Goal: Task Accomplishment & Management: Use online tool/utility

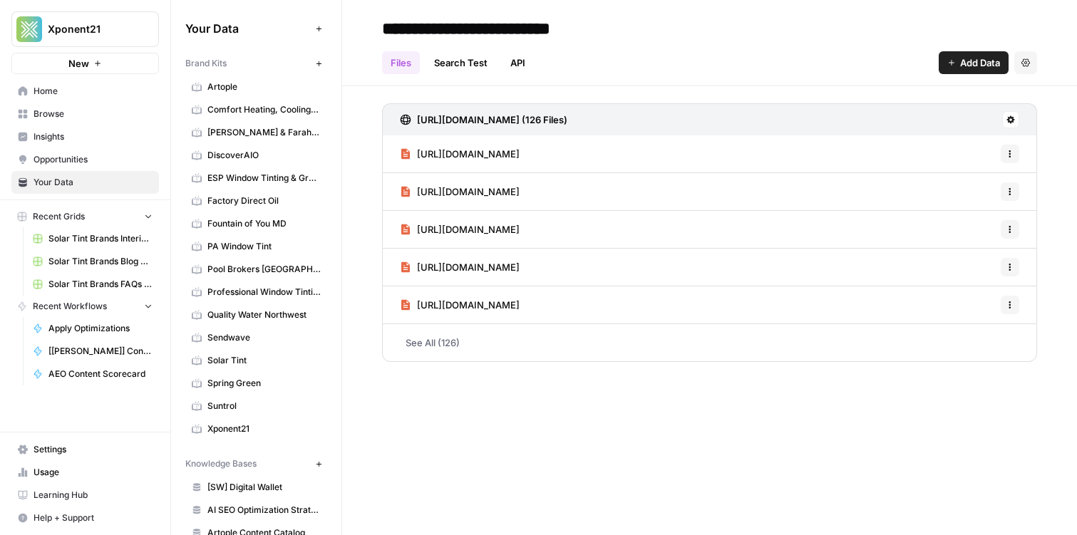
scroll to position [230, 0]
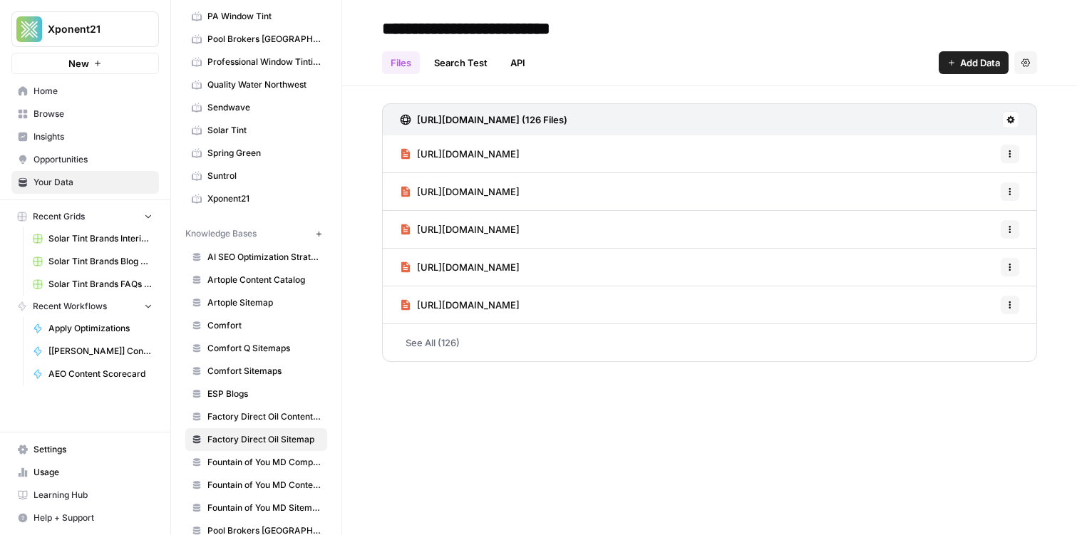
click at [86, 90] on span "Home" at bounding box center [92, 91] width 119 height 13
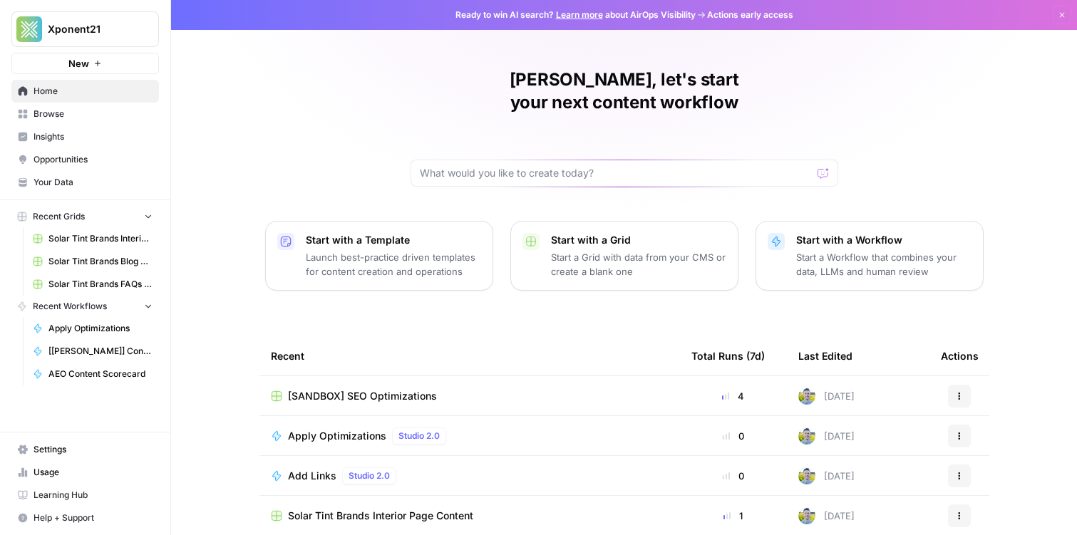
click at [55, 113] on span "Browse" at bounding box center [92, 114] width 119 height 13
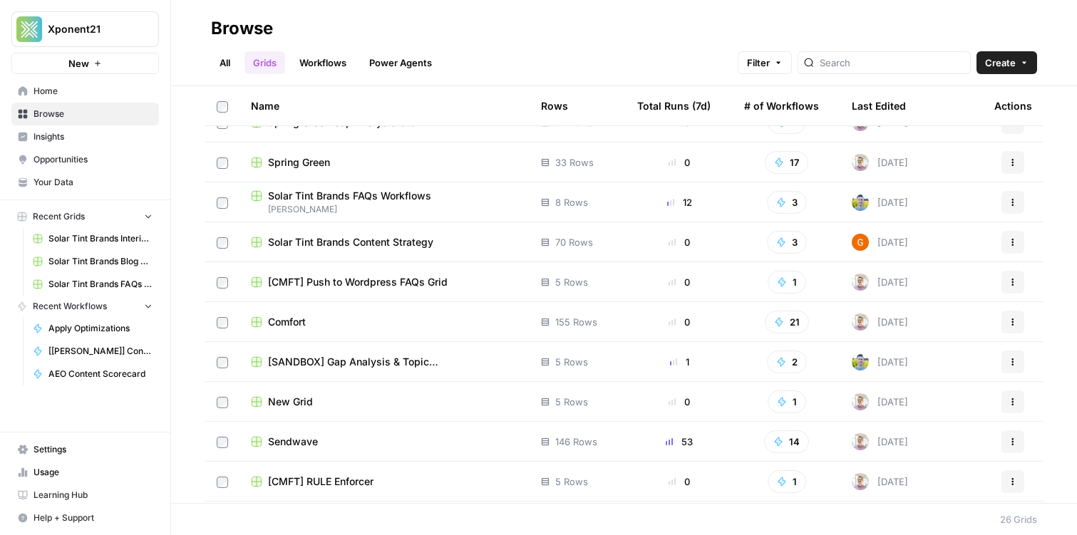
scroll to position [468, 0]
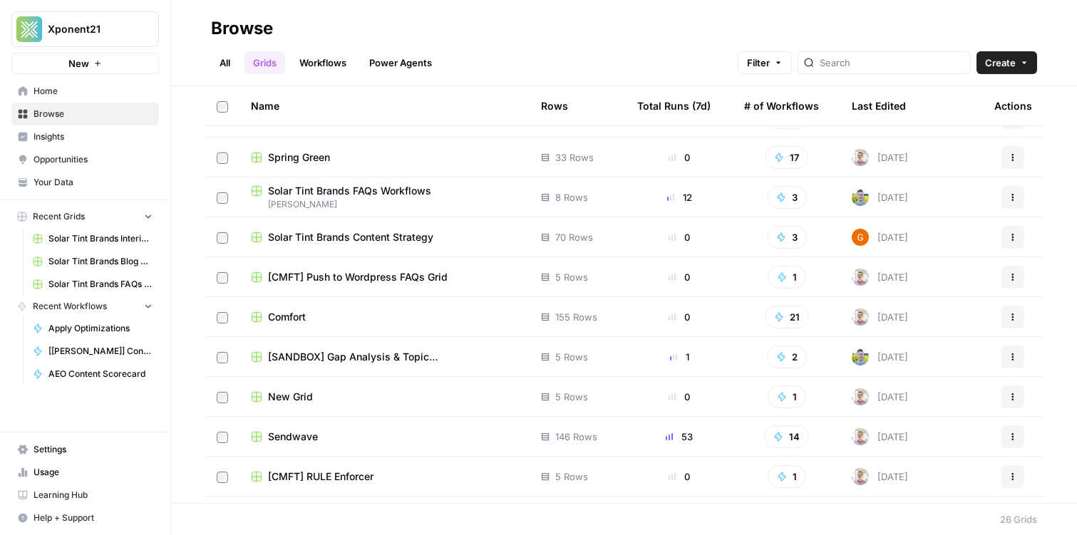
click at [319, 362] on span "[SANDBOX] Gap Analysis & Topic Recommendations" at bounding box center [393, 357] width 250 height 14
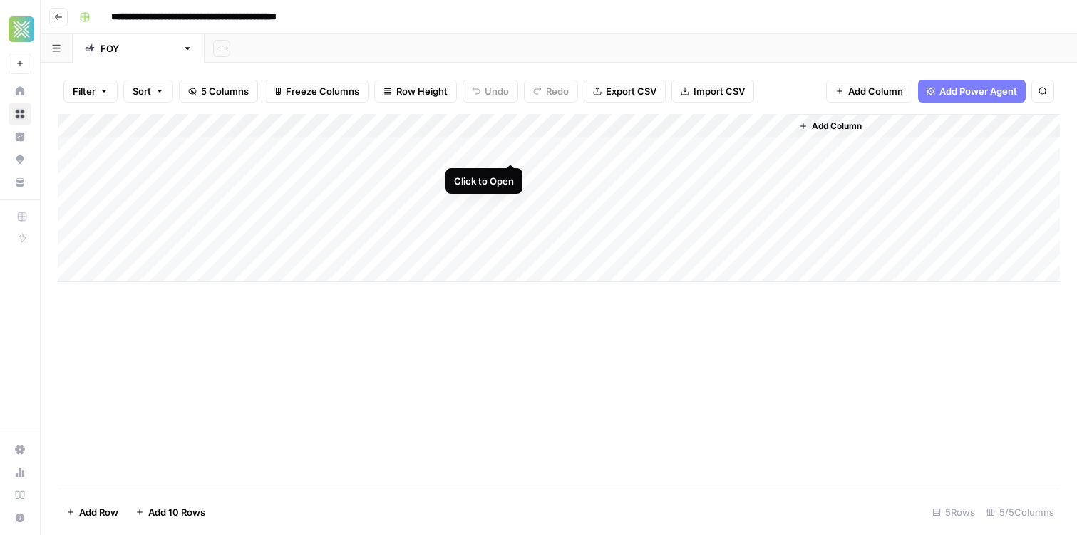
click at [509, 150] on div "Add Column" at bounding box center [559, 198] width 1002 height 168
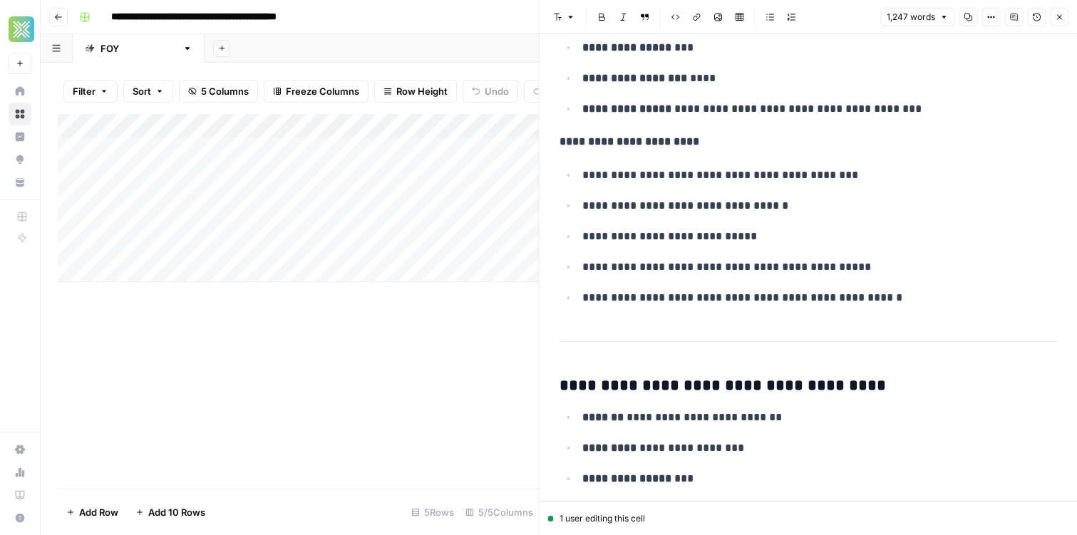
scroll to position [4115, 0]
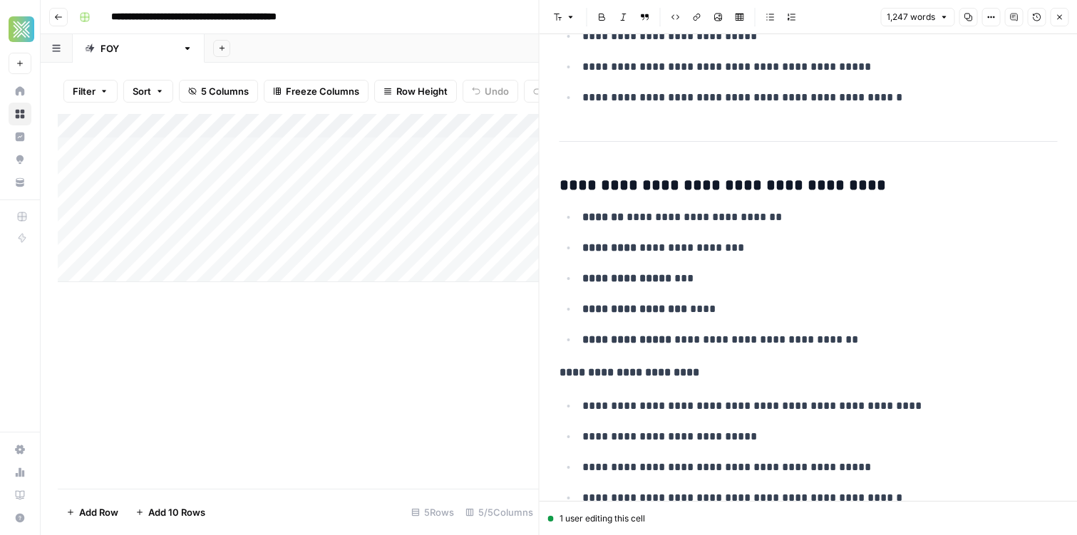
click at [372, 43] on div "Add Sheet" at bounding box center [641, 48] width 872 height 29
click at [1056, 17] on icon "button" at bounding box center [1059, 17] width 9 height 9
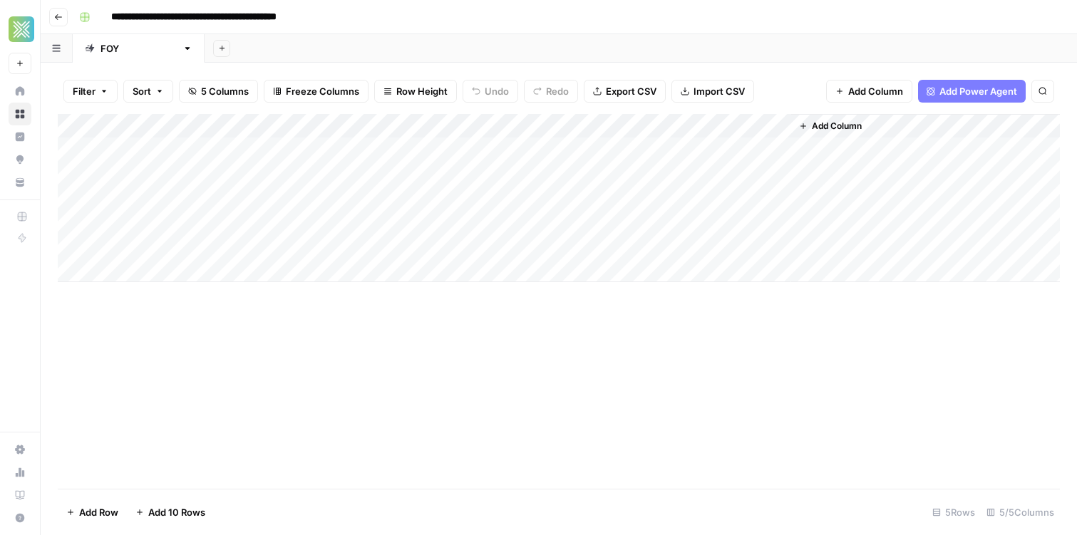
click at [369, 125] on div "Add Column" at bounding box center [559, 198] width 1002 height 168
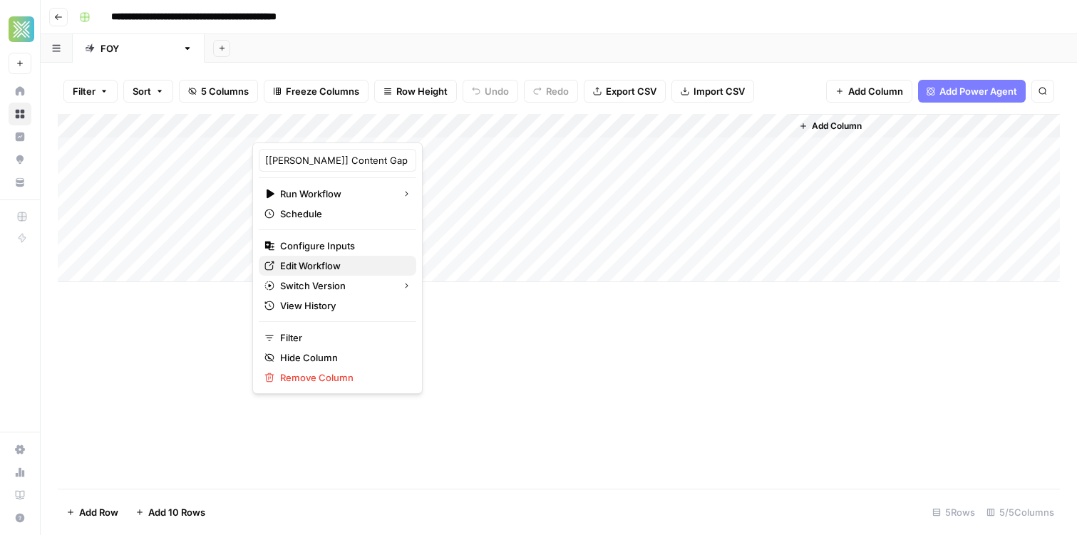
click at [349, 264] on span "Edit Workflow" at bounding box center [342, 266] width 125 height 14
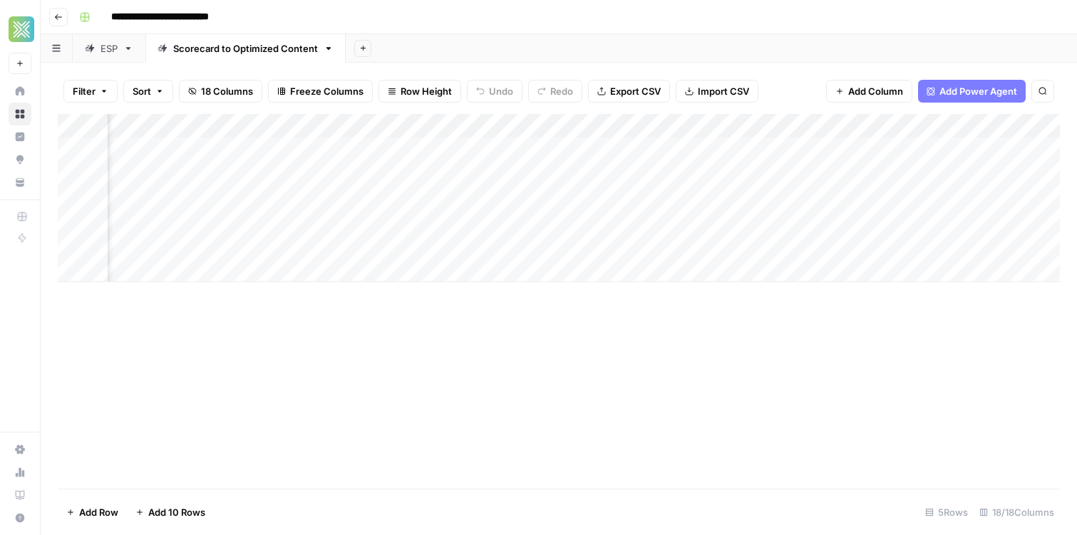
scroll to position [0, 1778]
click at [457, 153] on div "Add Column" at bounding box center [559, 198] width 1002 height 168
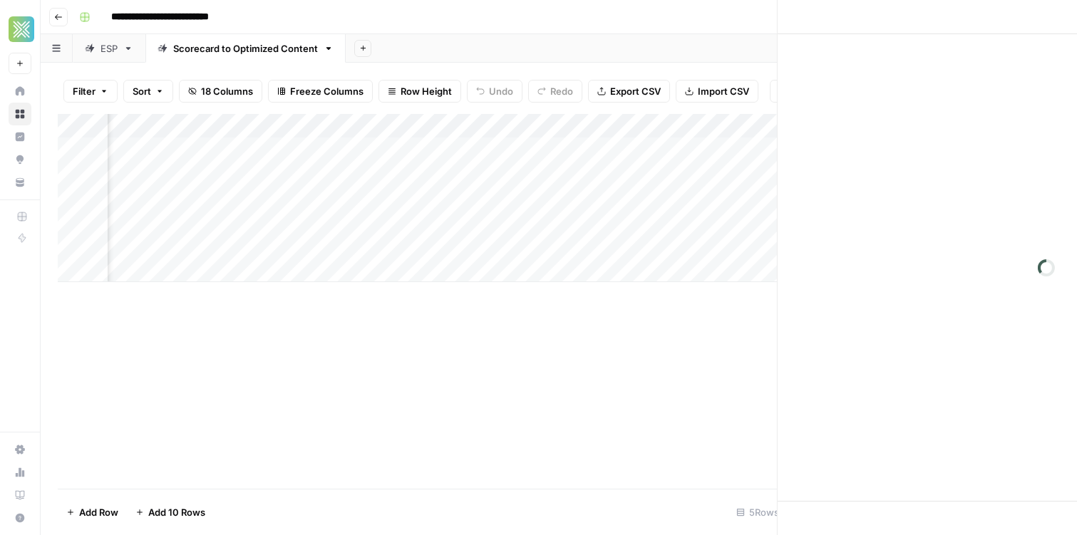
scroll to position [0, 1777]
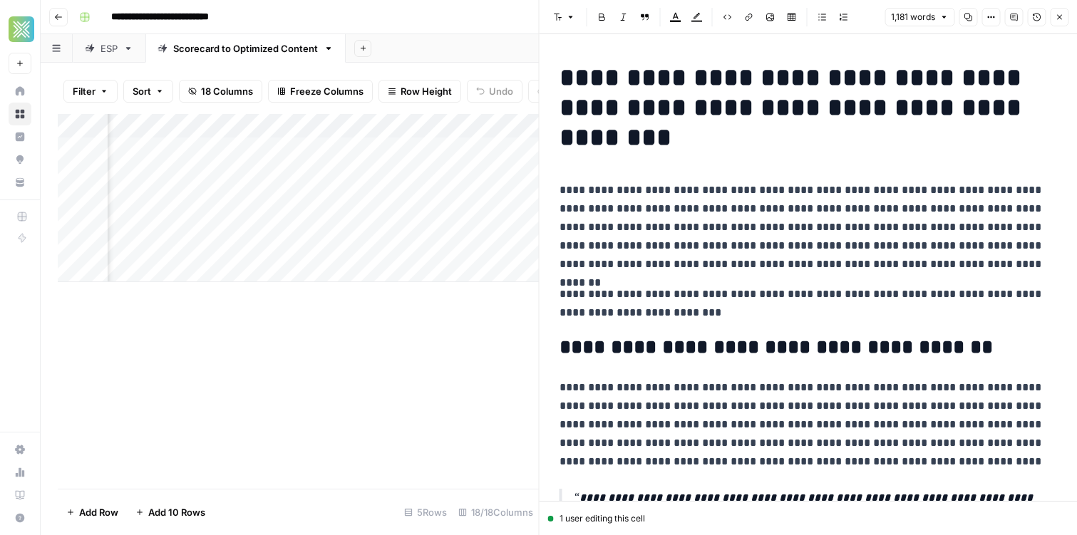
click at [729, 137] on h1 "**********" at bounding box center [808, 108] width 498 height 90
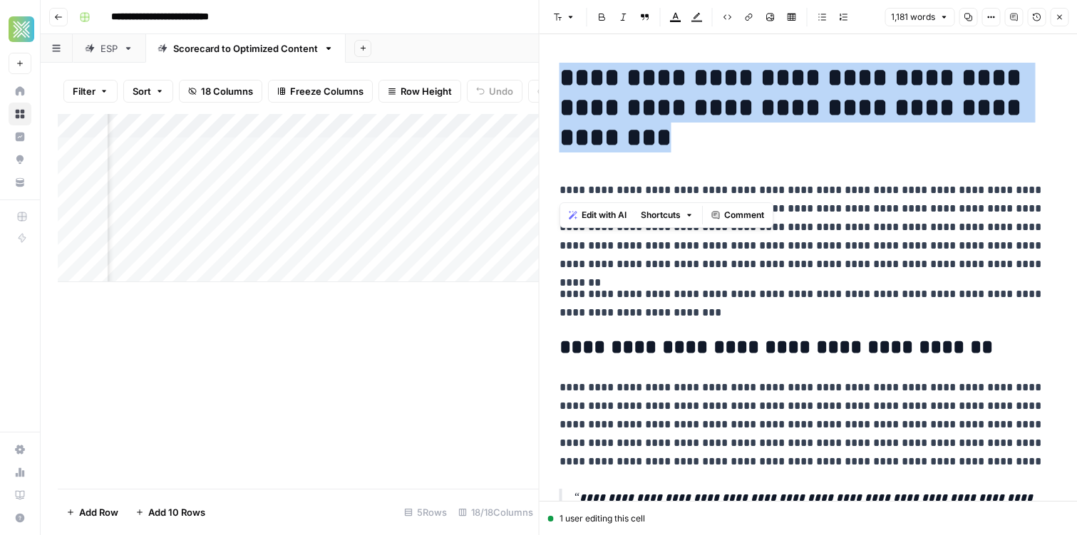
click at [729, 137] on h1 "**********" at bounding box center [808, 108] width 498 height 90
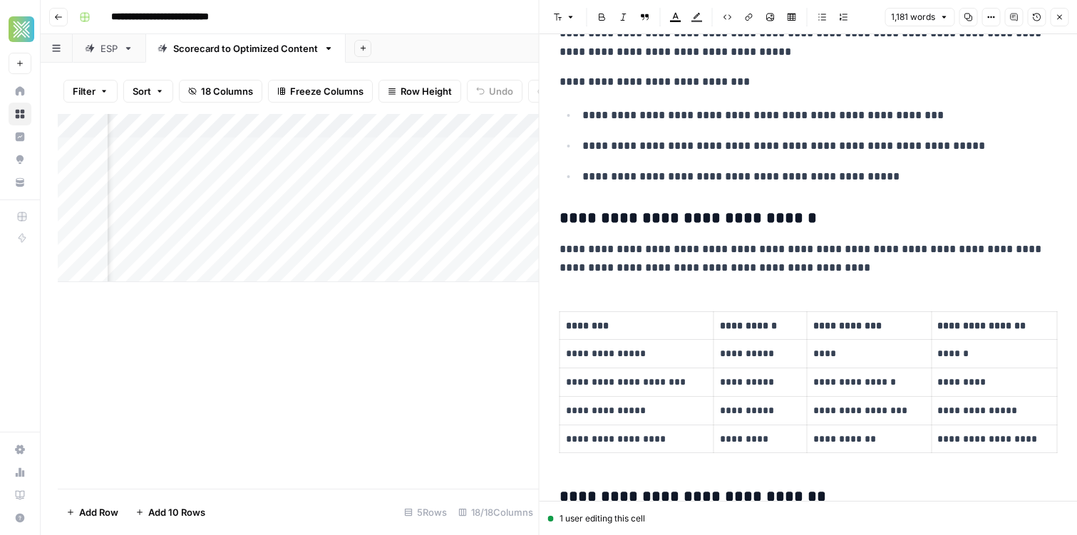
scroll to position [1039, 0]
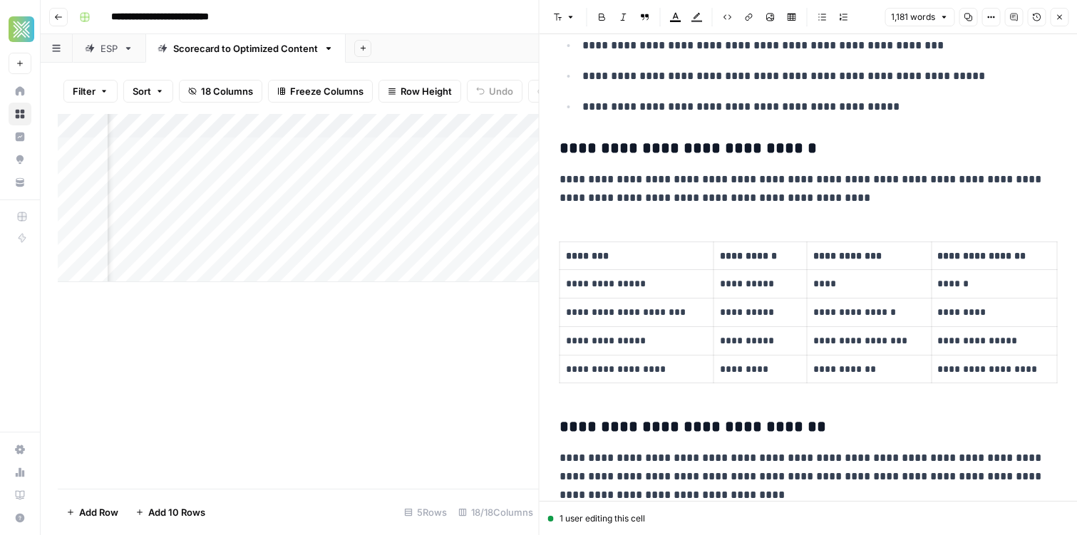
click at [791, 174] on p "**********" at bounding box center [808, 188] width 498 height 37
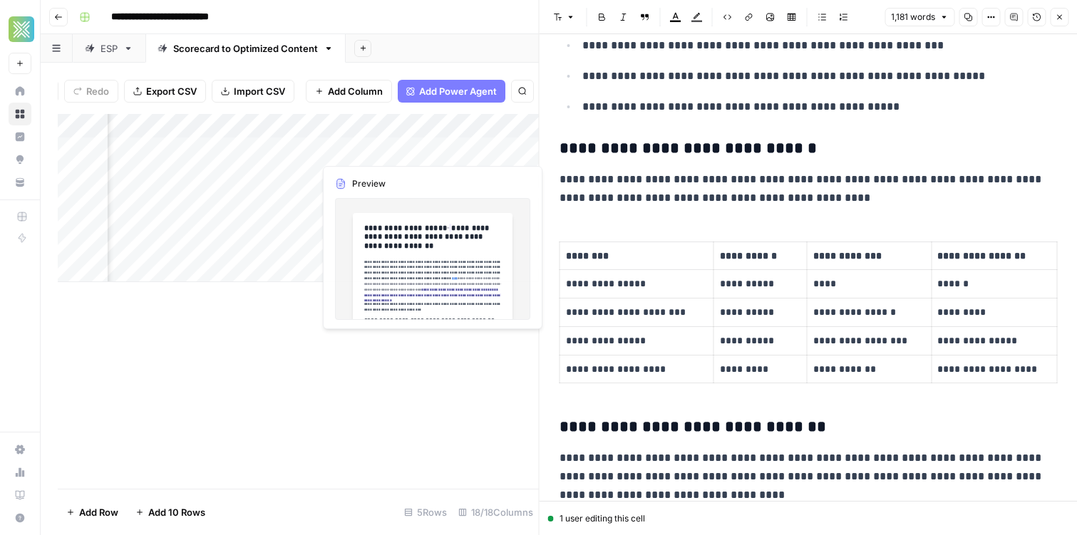
scroll to position [0, 2097]
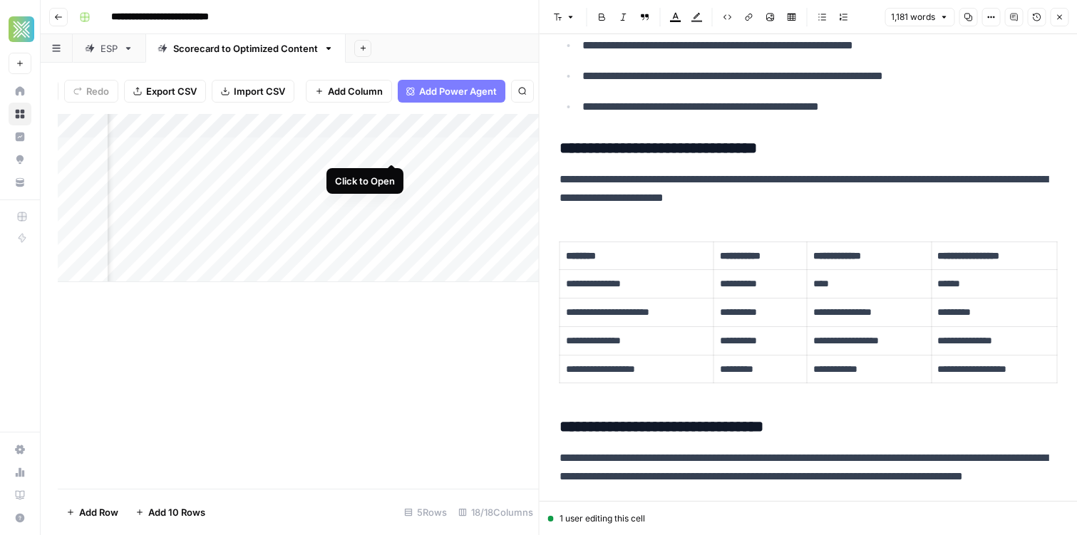
click at [389, 149] on div "Add Column" at bounding box center [298, 198] width 481 height 168
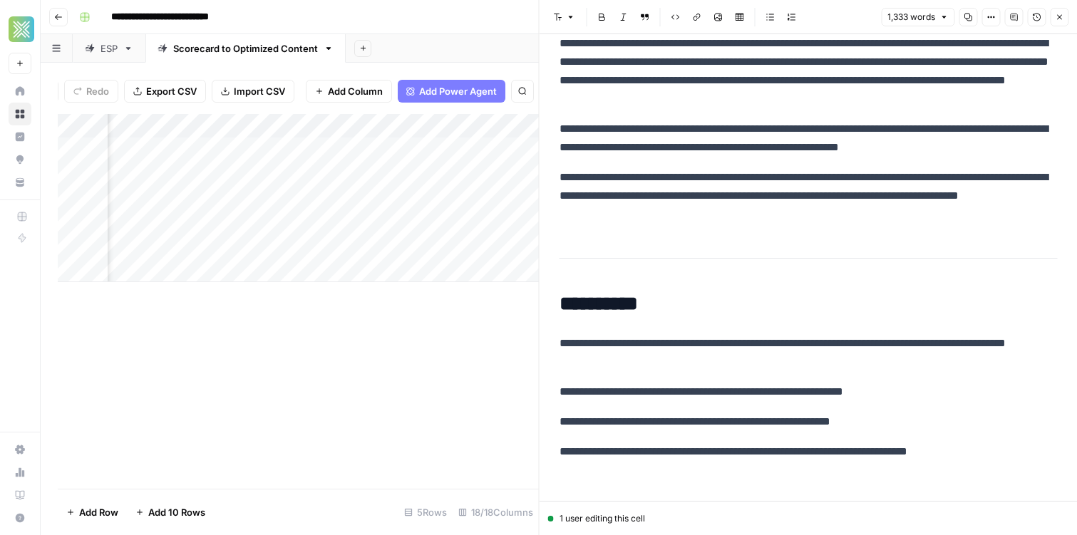
scroll to position [4094, 0]
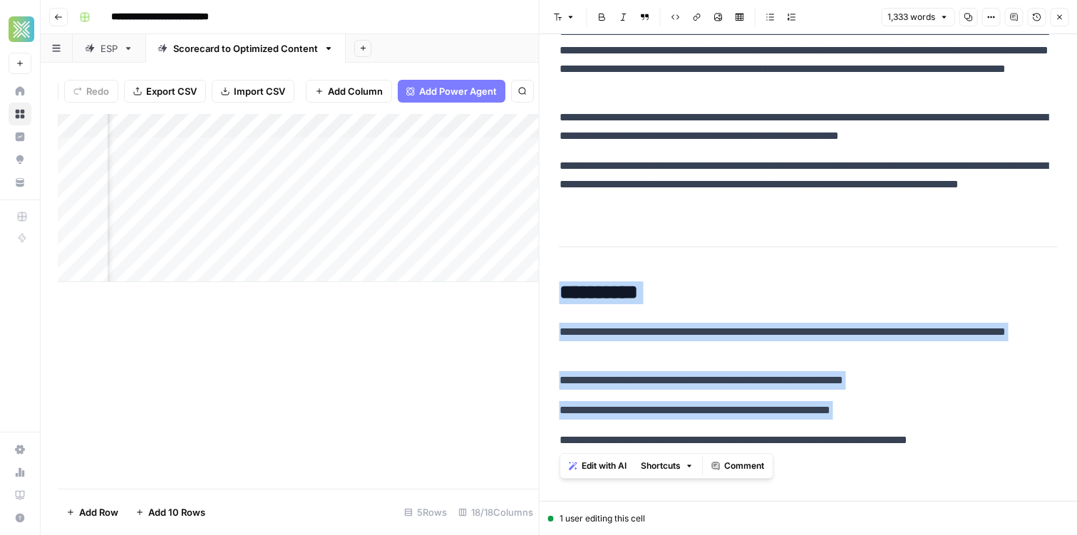
drag, startPoint x: 831, startPoint y: 430, endPoint x: 722, endPoint y: 279, distance: 186.3
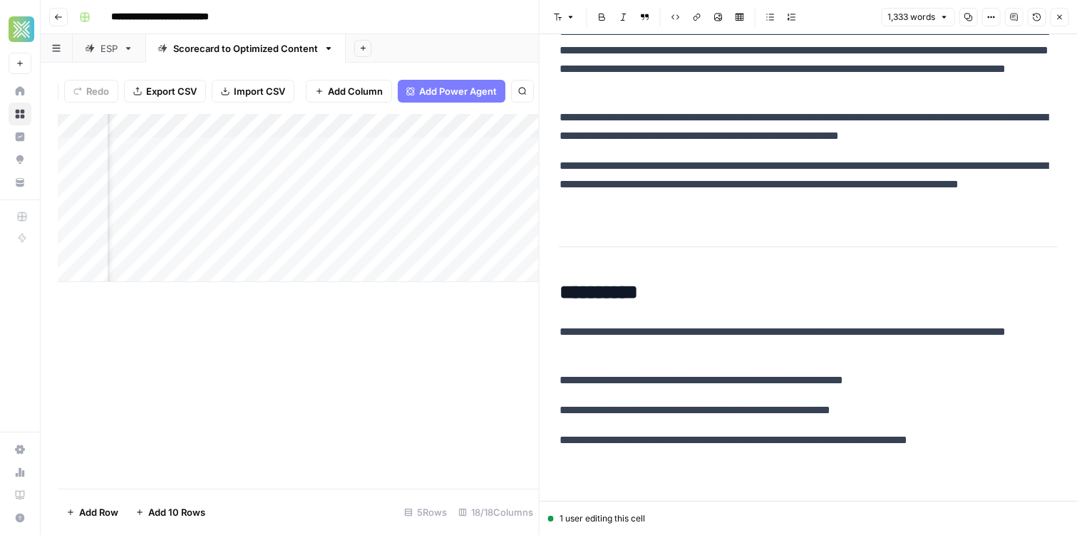
click at [728, 331] on p "**********" at bounding box center [808, 341] width 498 height 37
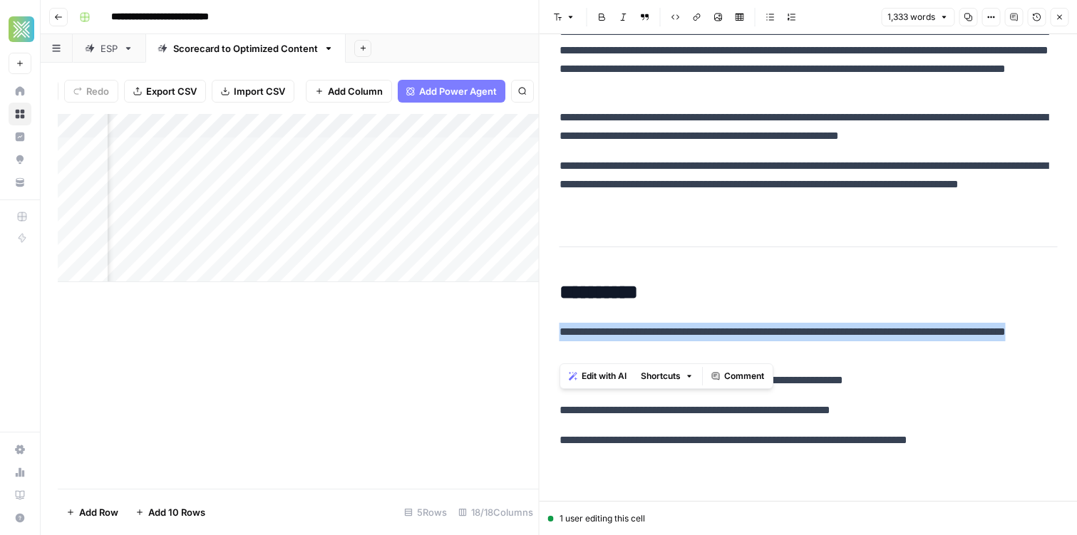
click at [728, 331] on p "**********" at bounding box center [808, 341] width 498 height 37
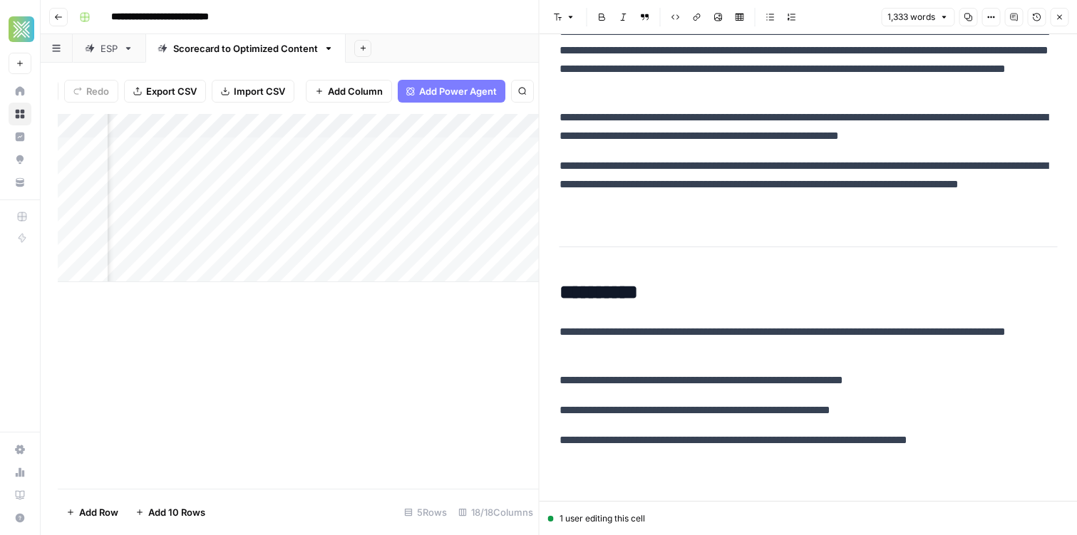
click at [681, 410] on p "**********" at bounding box center [808, 410] width 498 height 19
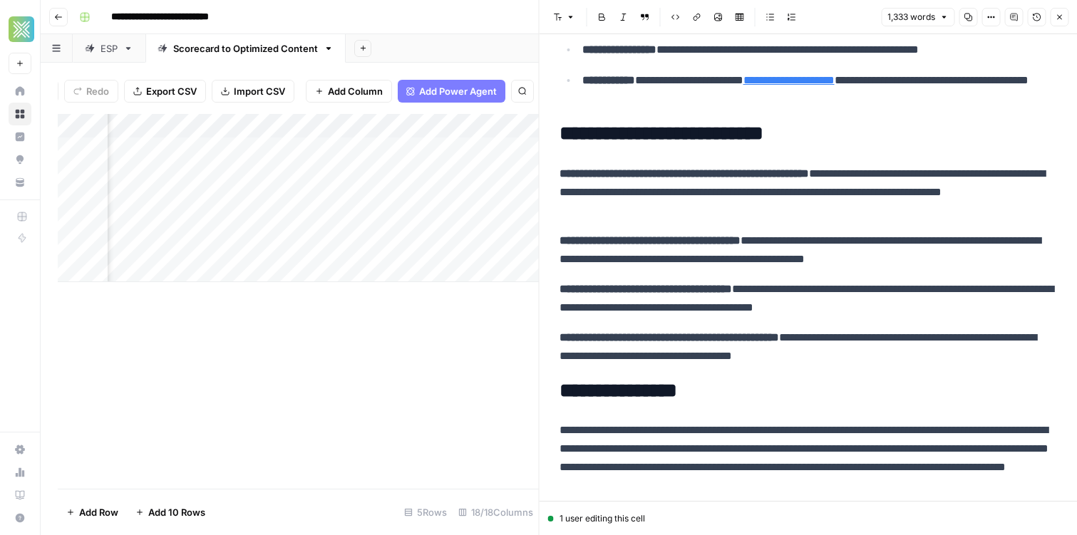
scroll to position [3688, 0]
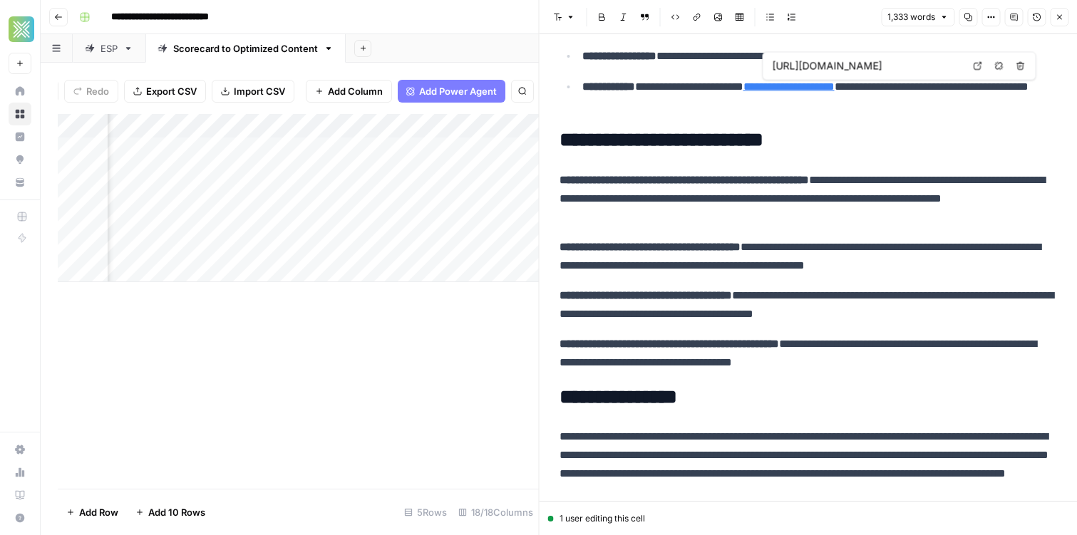
click at [824, 91] on link "**********" at bounding box center [788, 86] width 91 height 11
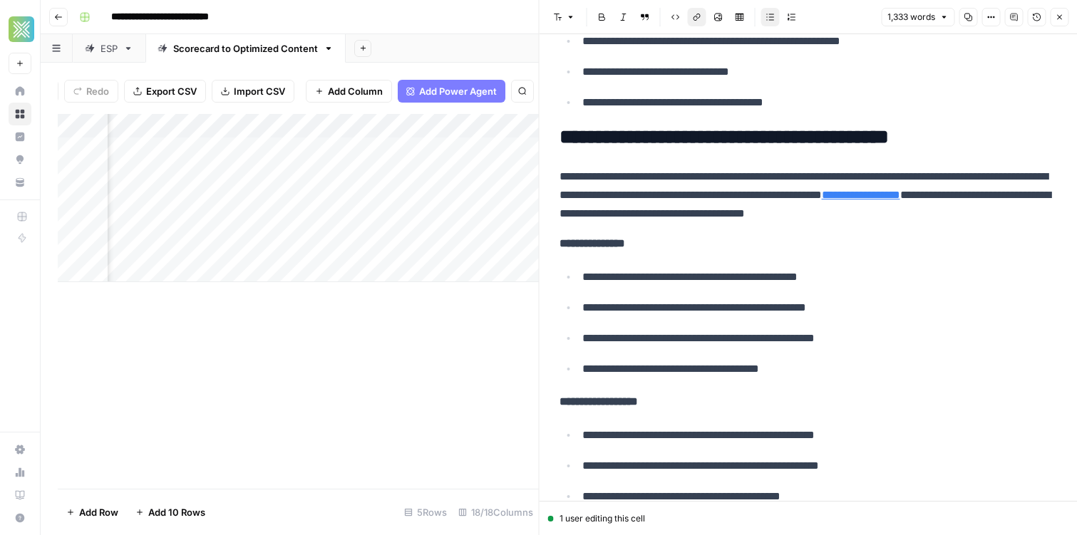
scroll to position [2997, 0]
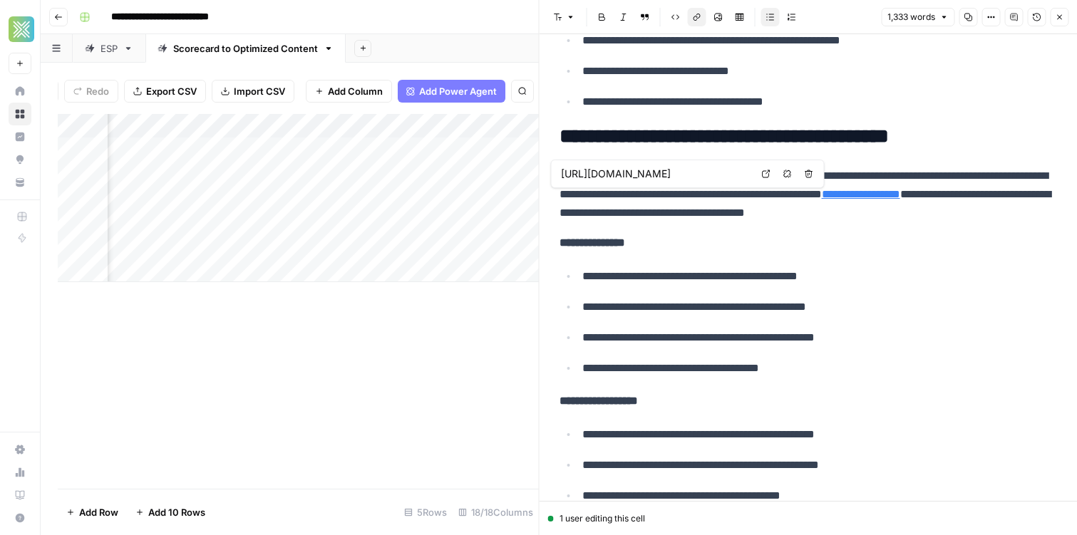
click at [900, 198] on link "**********" at bounding box center [861, 194] width 78 height 11
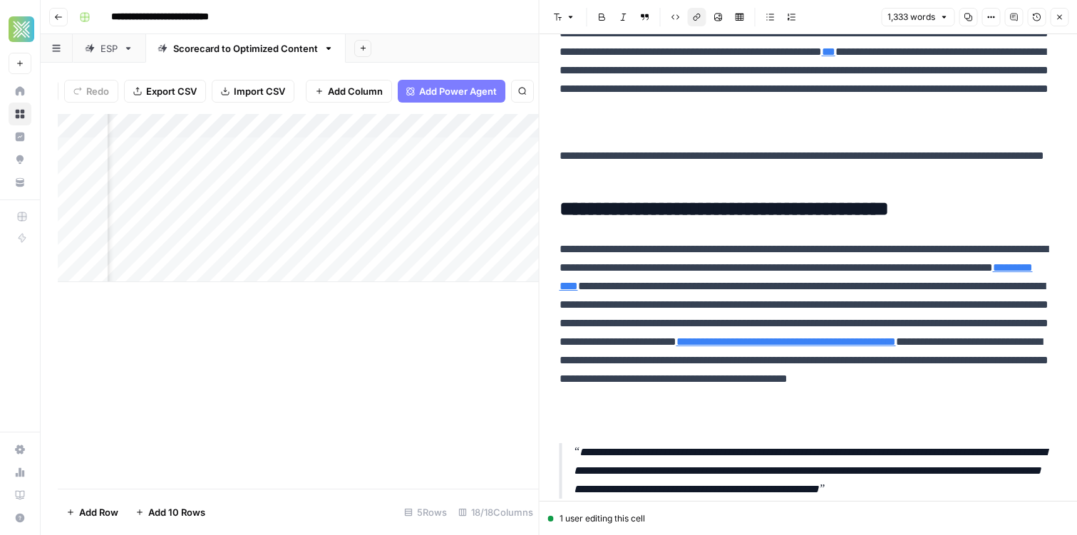
scroll to position [305, 0]
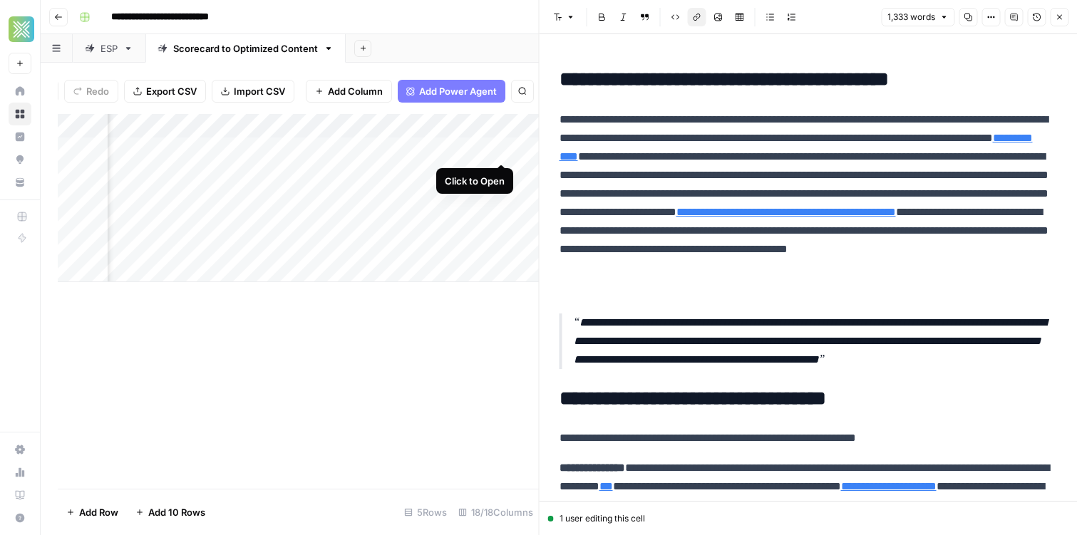
click at [499, 151] on div "Add Column" at bounding box center [298, 198] width 481 height 168
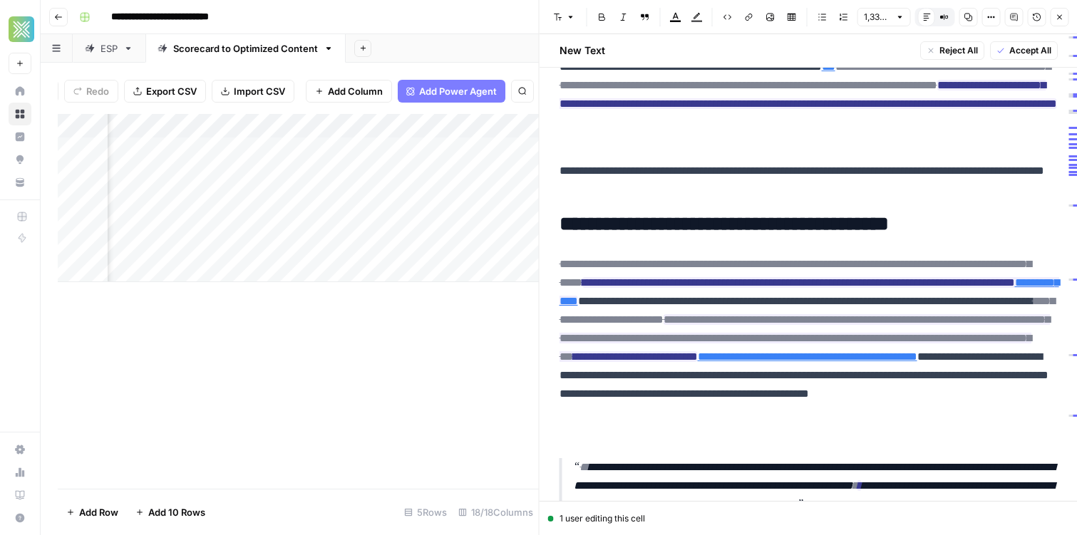
scroll to position [0, 1906]
click at [324, 148] on div "Add Column" at bounding box center [298, 198] width 481 height 168
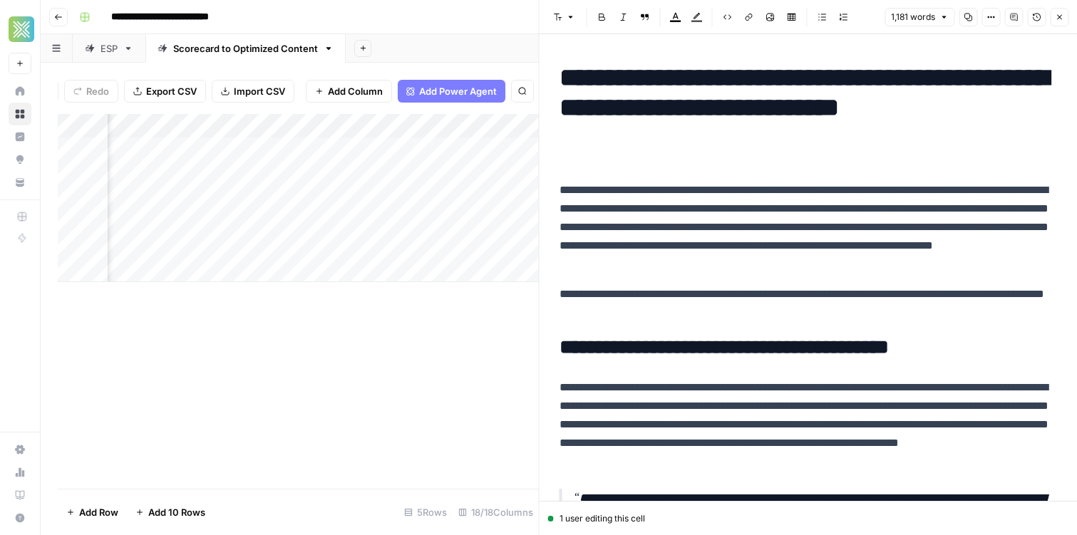
scroll to position [0, 2227]
click at [357, 151] on div "Add Column" at bounding box center [298, 198] width 481 height 168
click at [367, 150] on div "Add Column" at bounding box center [298, 198] width 481 height 168
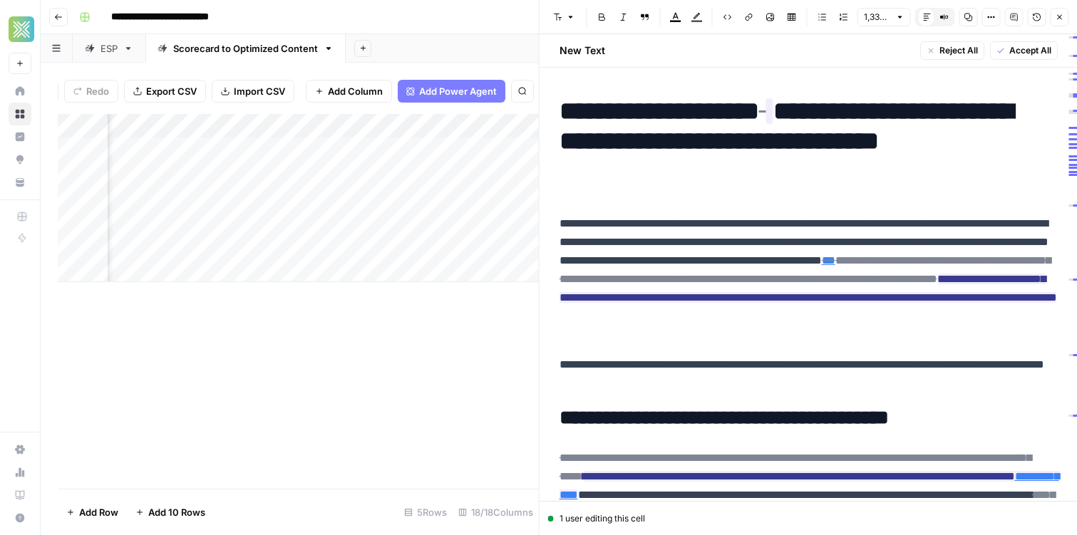
scroll to position [0, 1746]
click at [340, 126] on div "Add Column" at bounding box center [298, 198] width 481 height 168
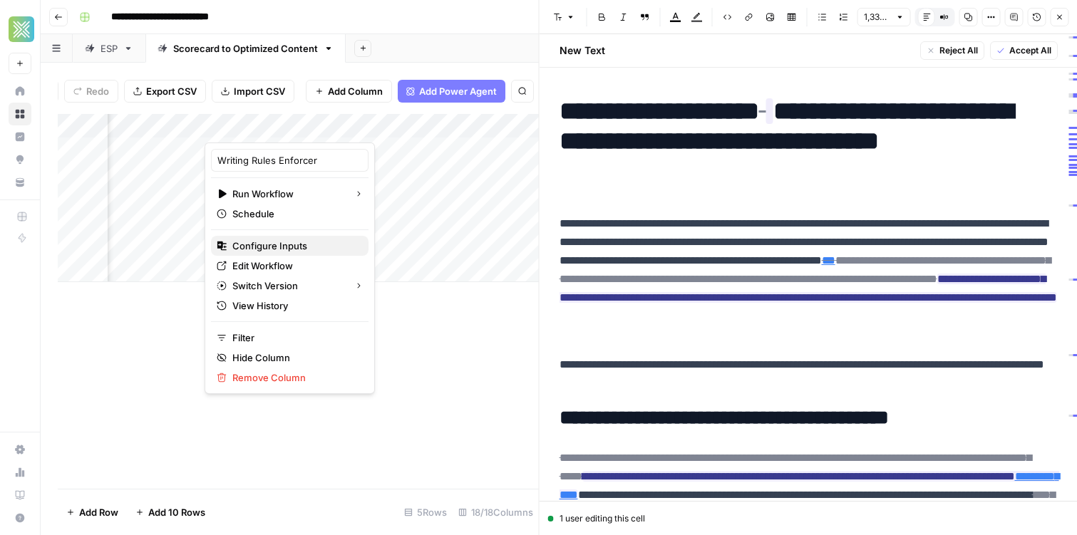
click at [277, 247] on span "Configure Inputs" at bounding box center [294, 246] width 125 height 14
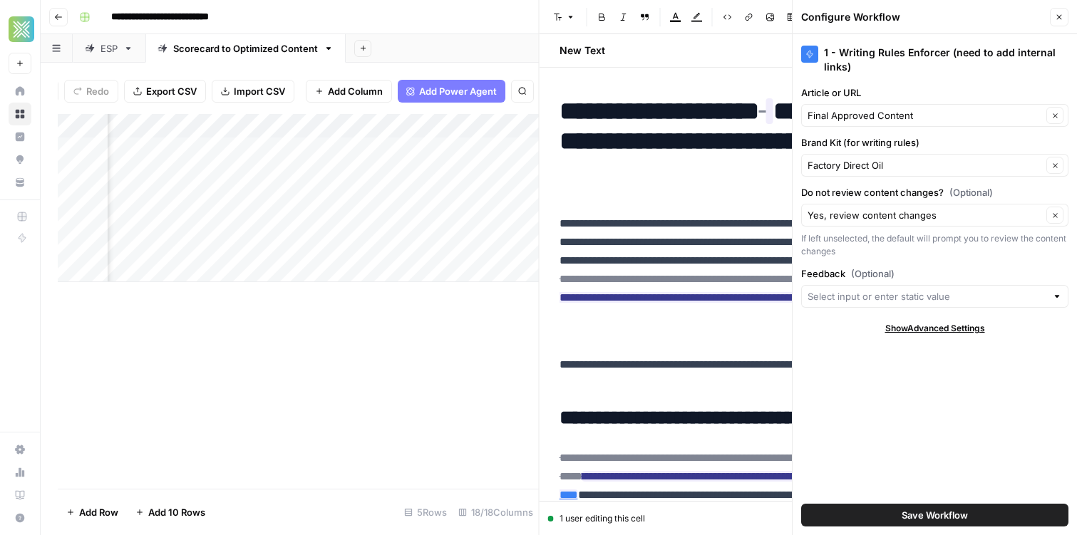
click at [1053, 15] on button "Close" at bounding box center [1059, 17] width 19 height 19
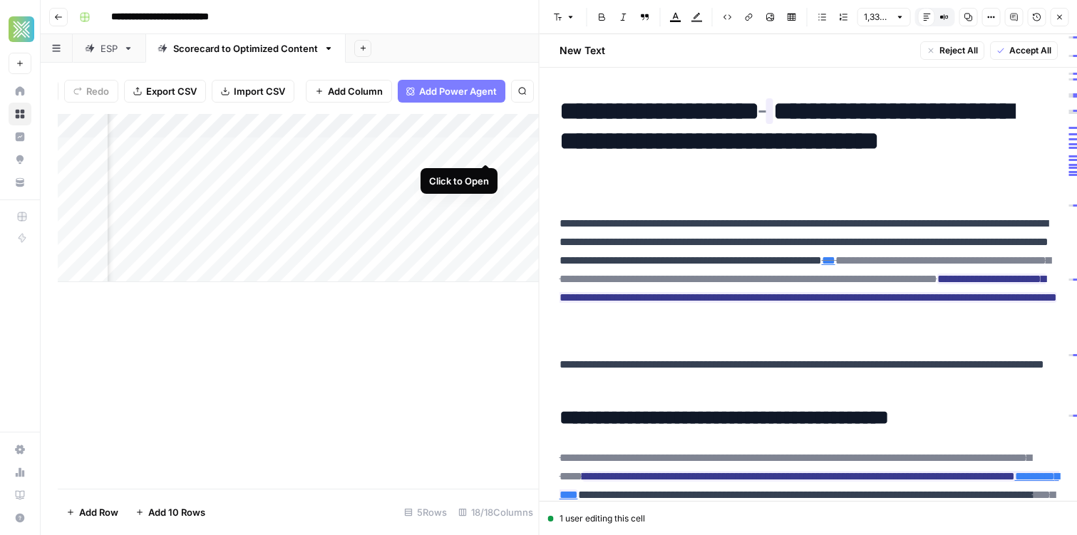
click at [480, 150] on div "Add Column" at bounding box center [298, 198] width 481 height 168
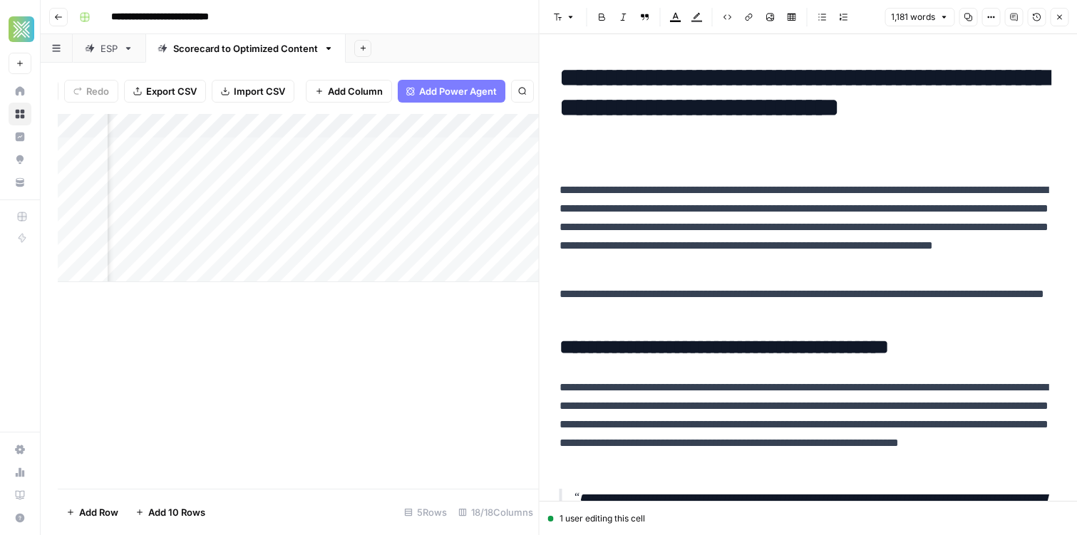
click at [423, 33] on header "**********" at bounding box center [559, 17] width 1036 height 34
click at [319, 125] on div "Add Column" at bounding box center [298, 198] width 481 height 168
click at [366, 19] on div "**********" at bounding box center [567, 17] width 989 height 23
click at [451, 127] on div "Add Column" at bounding box center [298, 198] width 481 height 168
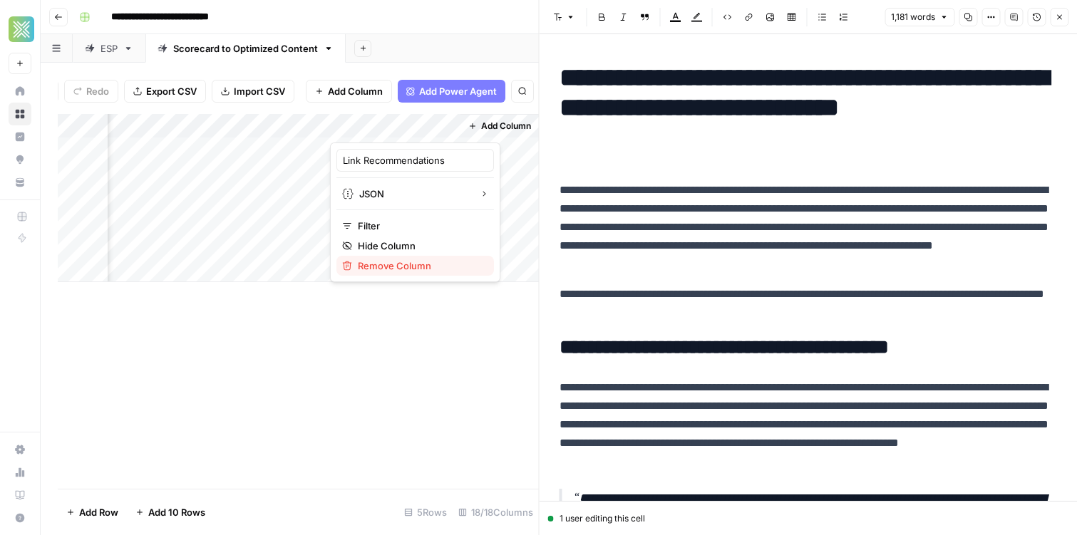
click at [436, 274] on button "Remove Column" at bounding box center [415, 266] width 158 height 20
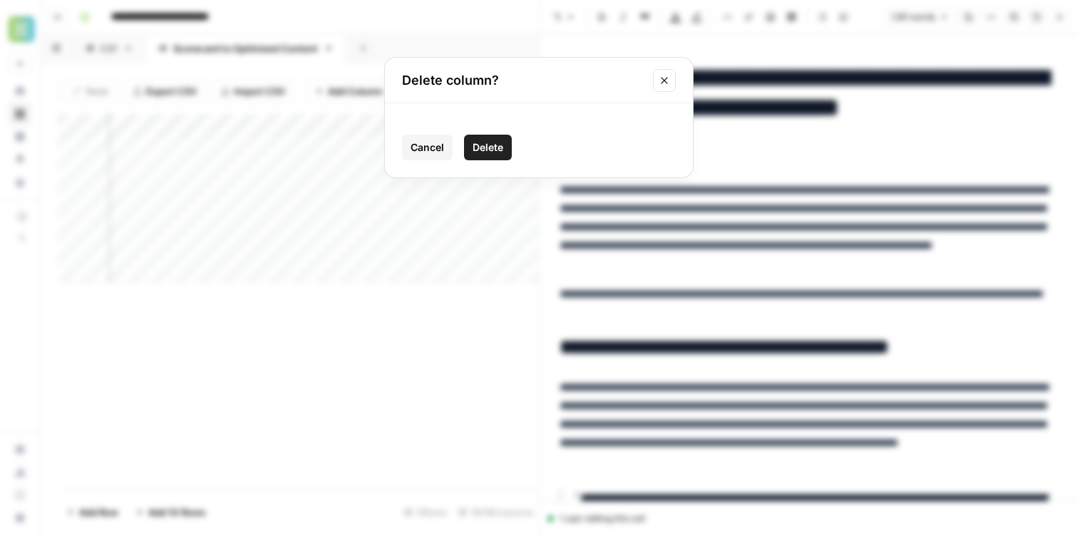
click at [481, 146] on span "Delete" at bounding box center [488, 147] width 31 height 14
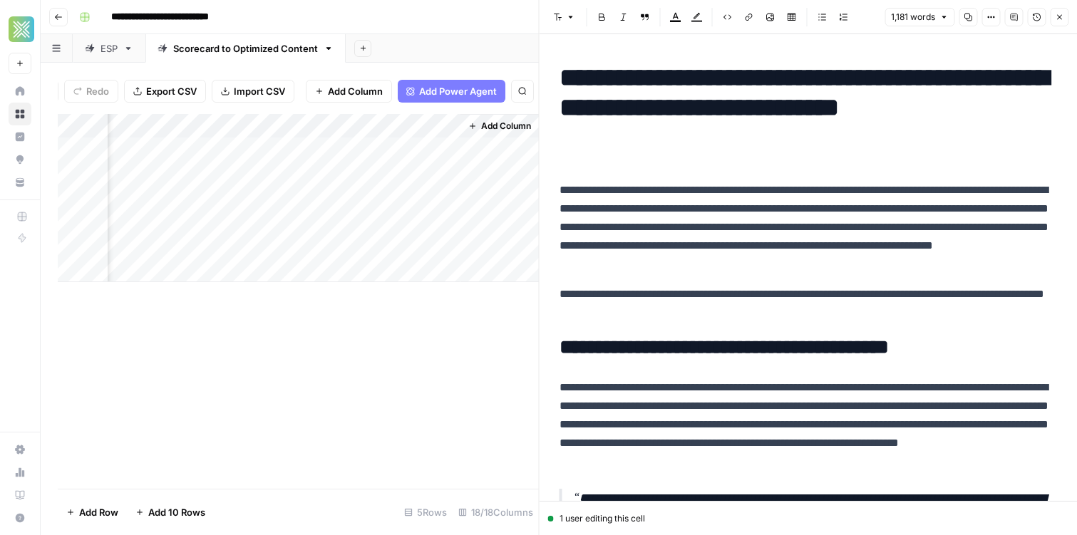
scroll to position [0, 2172]
click at [321, 126] on div "Add Column" at bounding box center [298, 198] width 481 height 168
click at [294, 262] on span "Remove Column" at bounding box center [292, 266] width 125 height 14
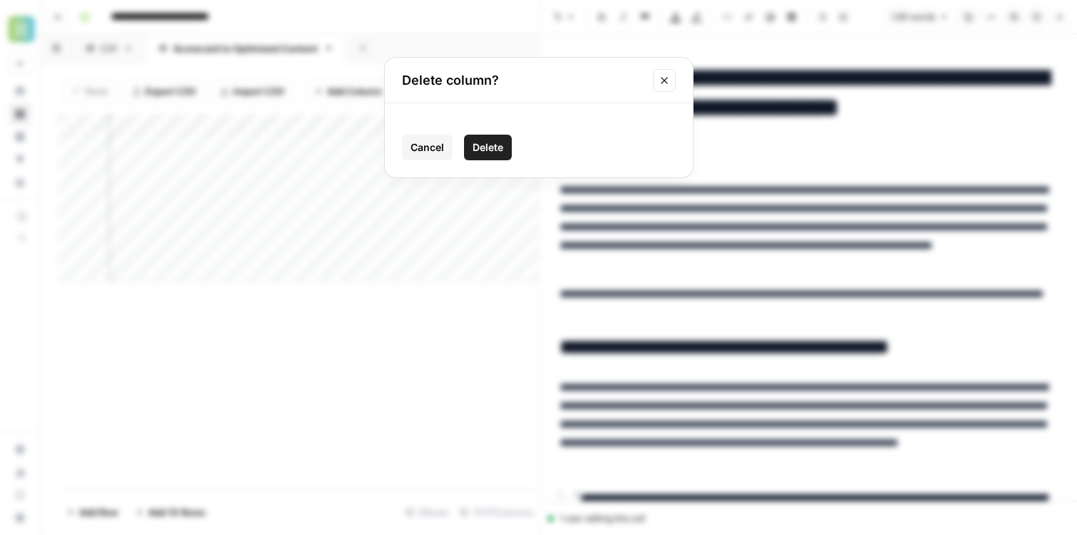
click at [485, 138] on button "Delete" at bounding box center [488, 148] width 48 height 26
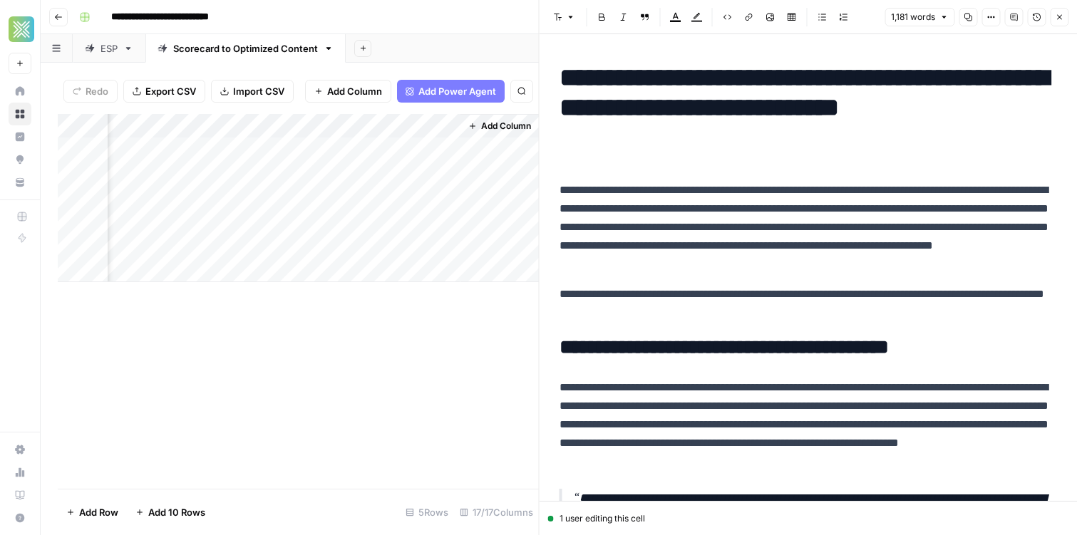
scroll to position [0, 2043]
click at [302, 128] on div "Add Column" at bounding box center [298, 198] width 481 height 168
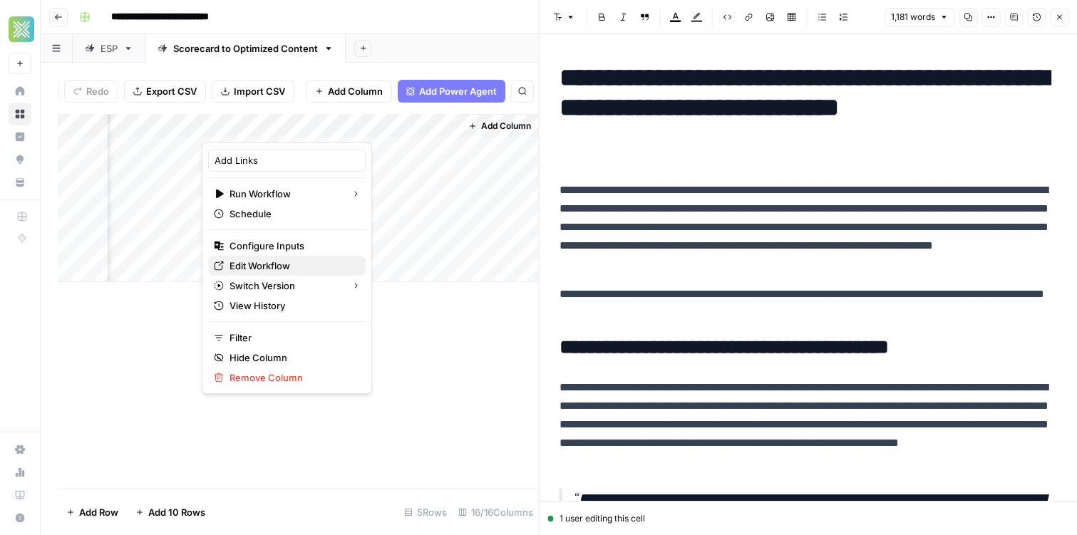
click at [294, 260] on span "Edit Workflow" at bounding box center [292, 266] width 125 height 14
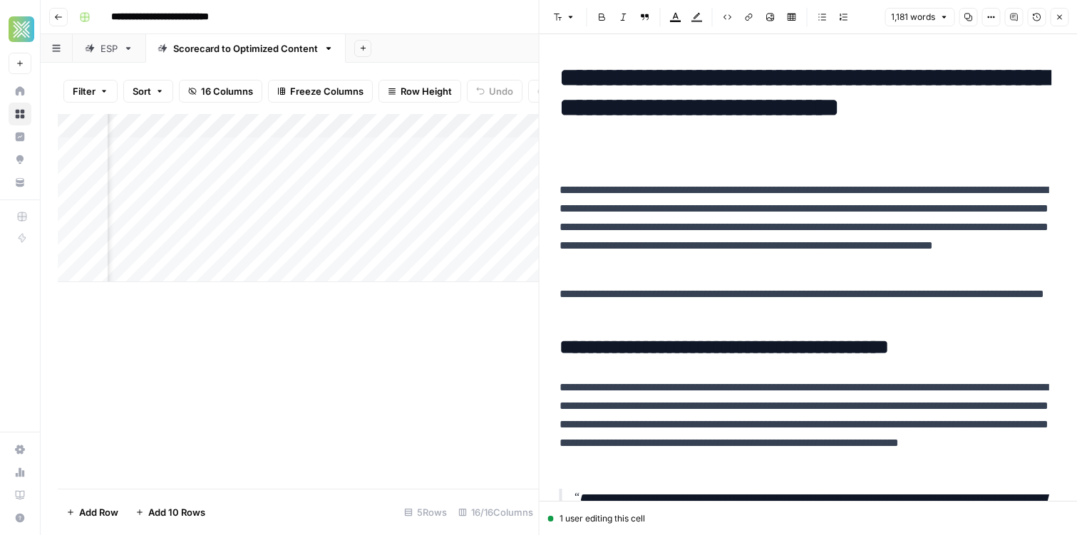
scroll to position [0, 0]
click at [449, 46] on div "Add Sheet" at bounding box center [711, 48] width 731 height 29
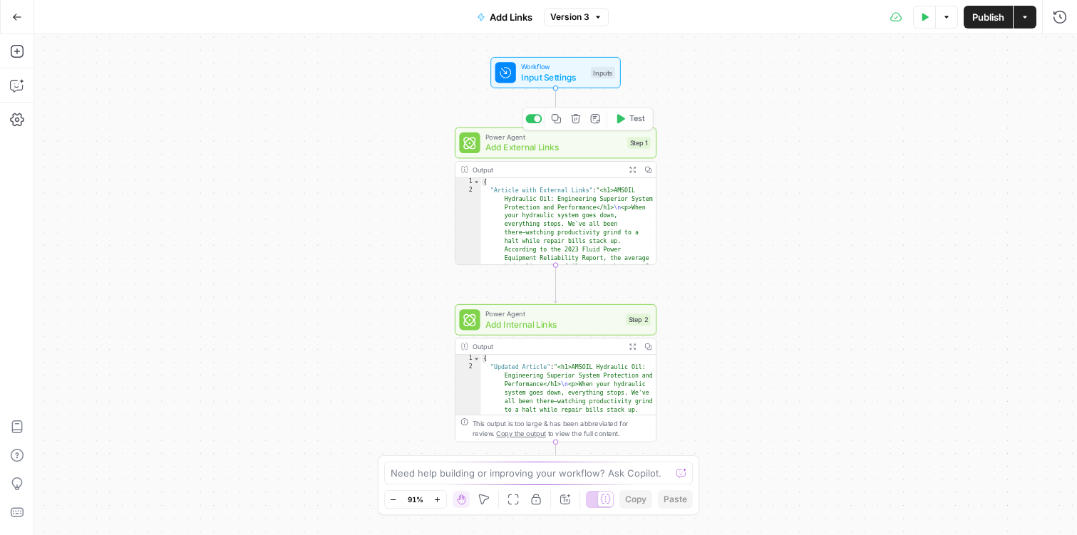
click at [573, 69] on span "Workflow" at bounding box center [553, 66] width 64 height 11
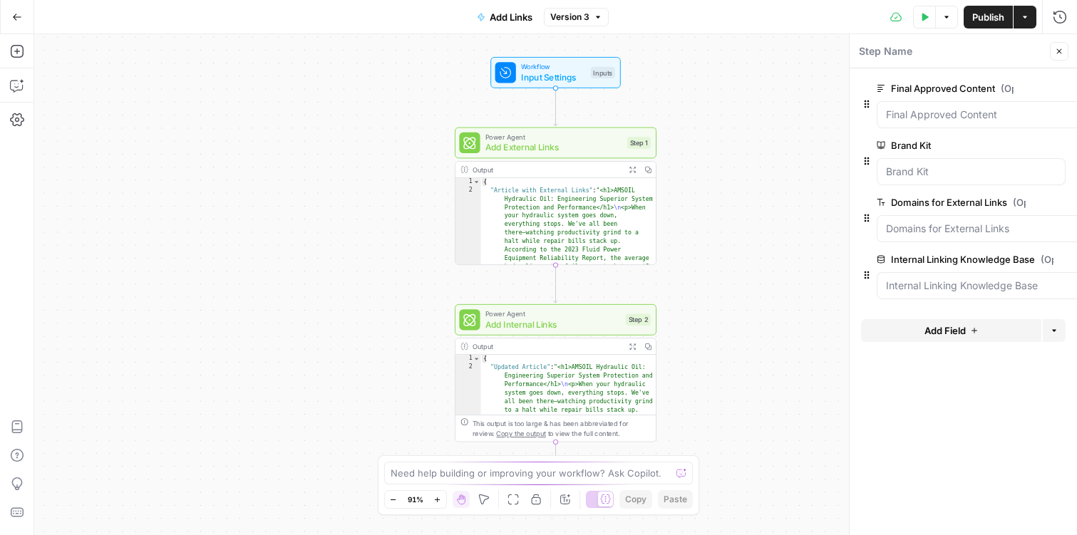
click at [597, 150] on span "Add External Links" at bounding box center [553, 147] width 137 height 13
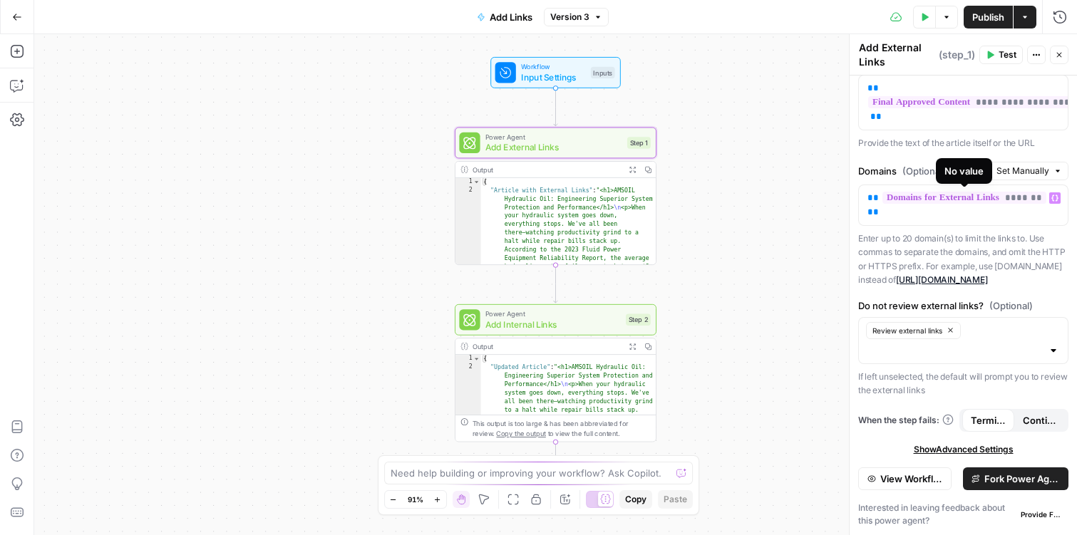
scroll to position [29, 0]
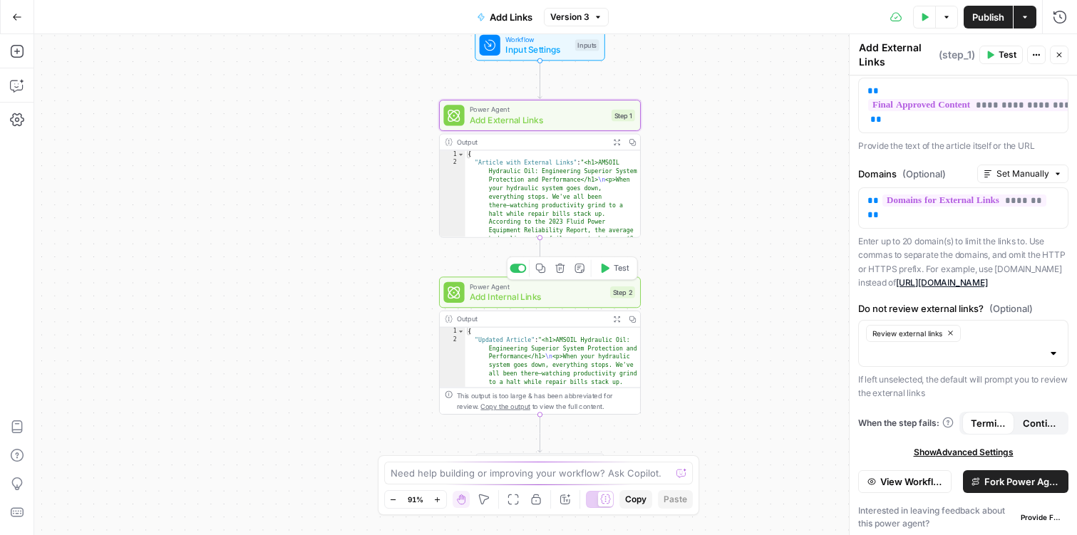
click at [546, 299] on span "Add Internal Links" at bounding box center [537, 297] width 135 height 13
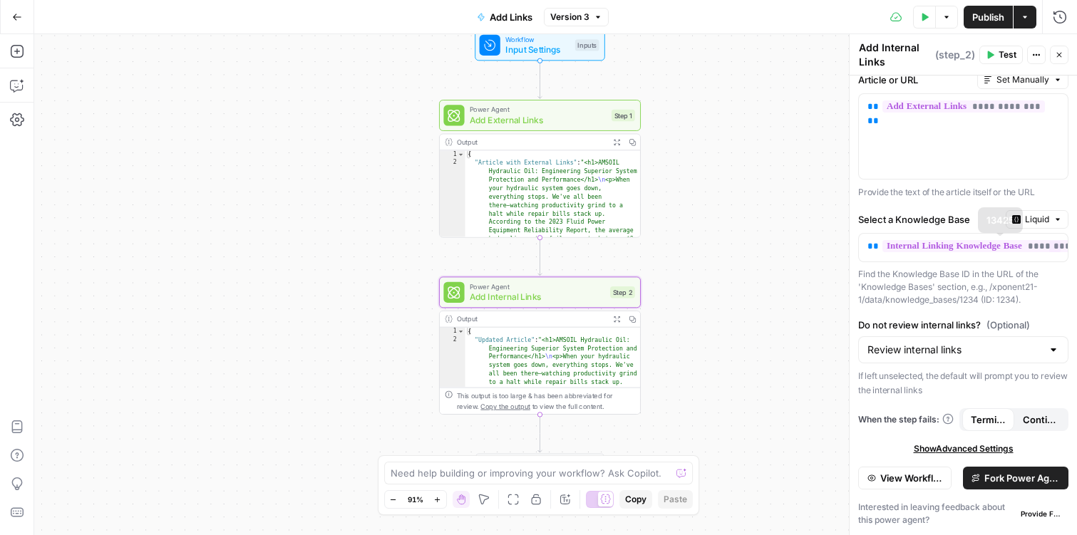
scroll to position [0, 0]
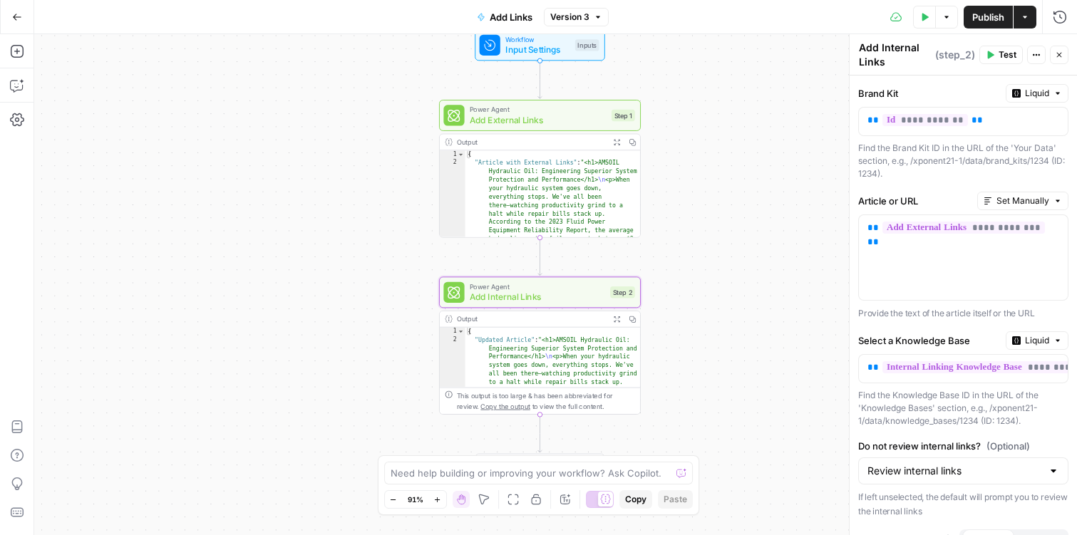
click at [1073, 24] on div "Test Data Options Publish Actions Run History" at bounding box center [843, 16] width 468 height 33
click at [1066, 24] on button "Run History" at bounding box center [1059, 17] width 23 height 23
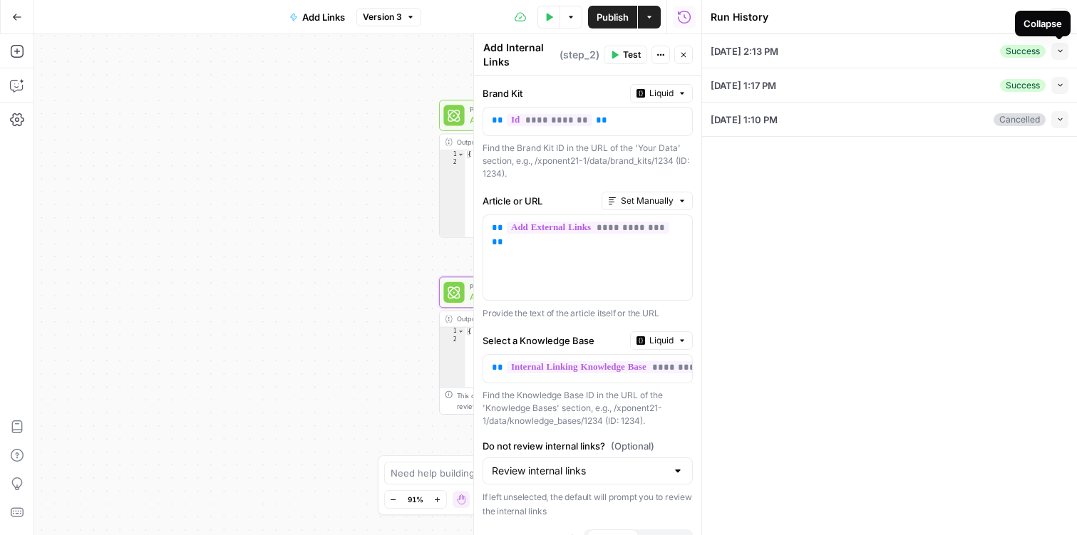
click at [1063, 56] on button "Collapse" at bounding box center [1059, 51] width 17 height 17
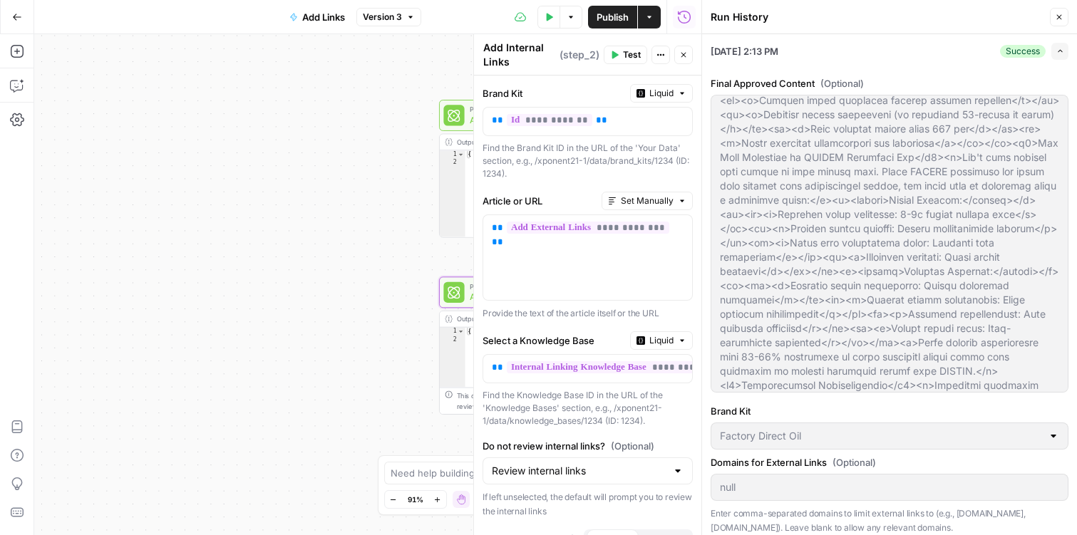
scroll to position [193, 0]
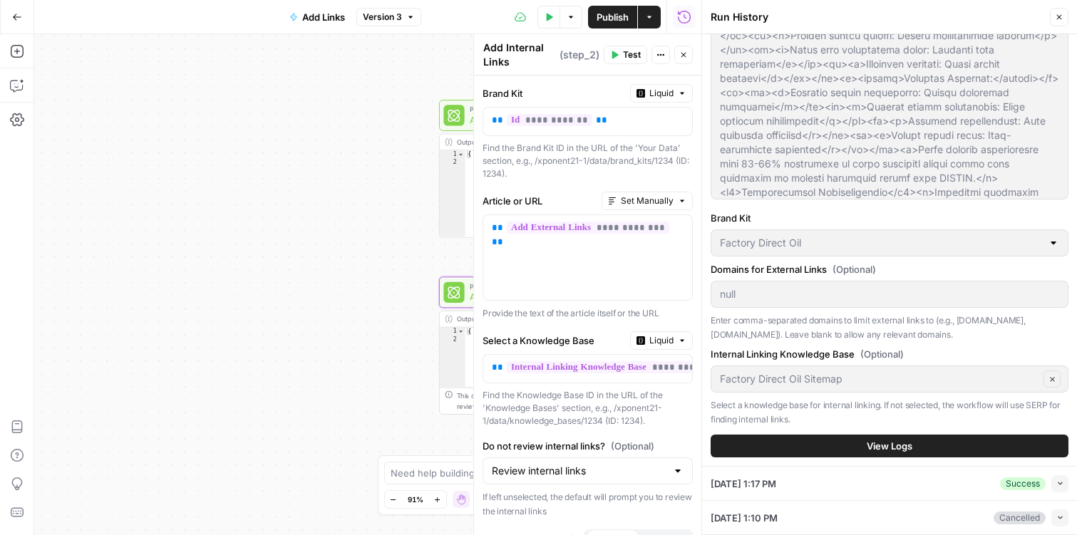
click at [914, 445] on button "View Logs" at bounding box center [890, 446] width 358 height 23
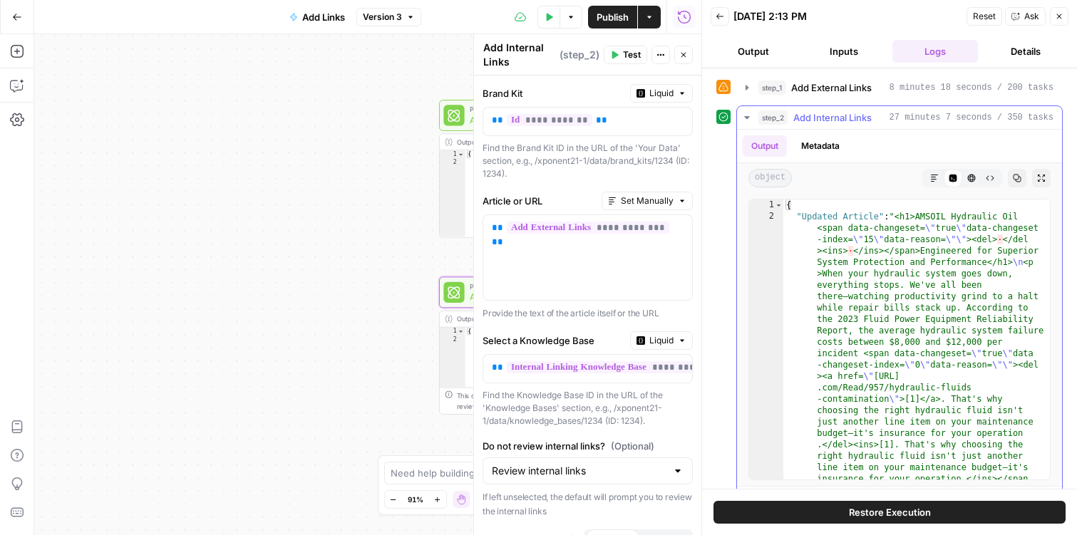
click at [743, 119] on icon "button" at bounding box center [746, 117] width 11 height 11
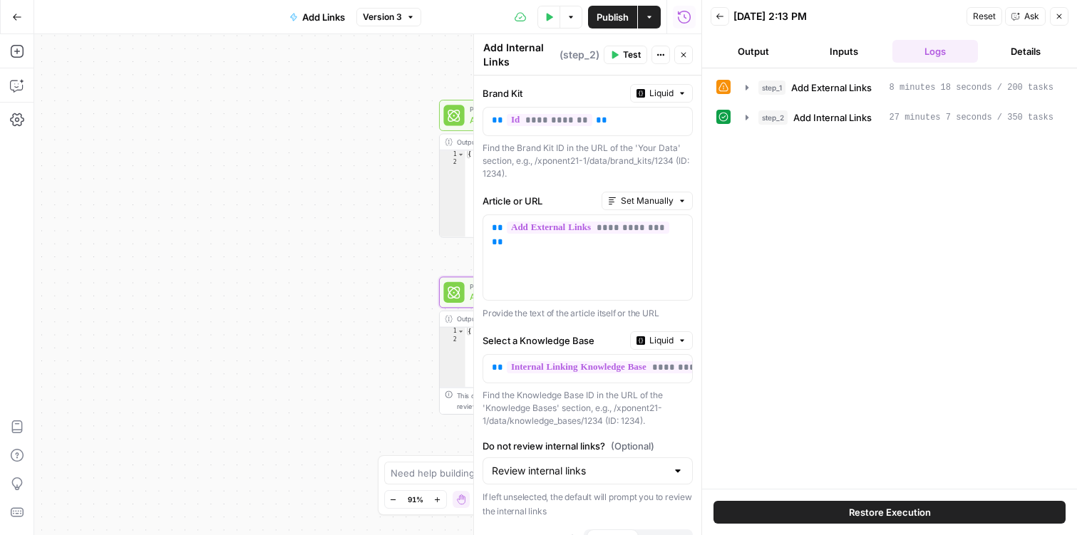
click at [1066, 17] on button "Close" at bounding box center [1059, 16] width 19 height 19
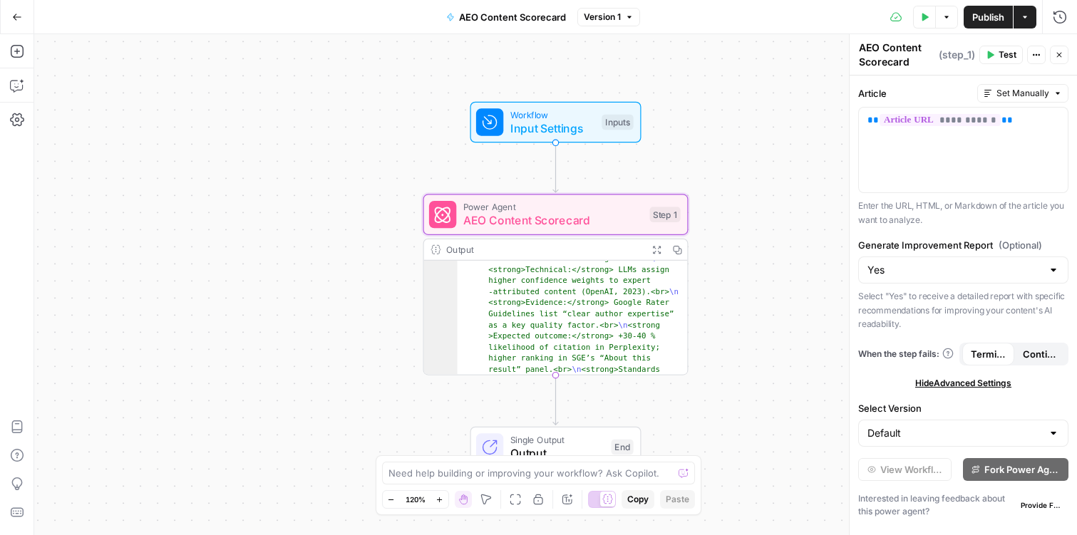
scroll to position [396, 0]
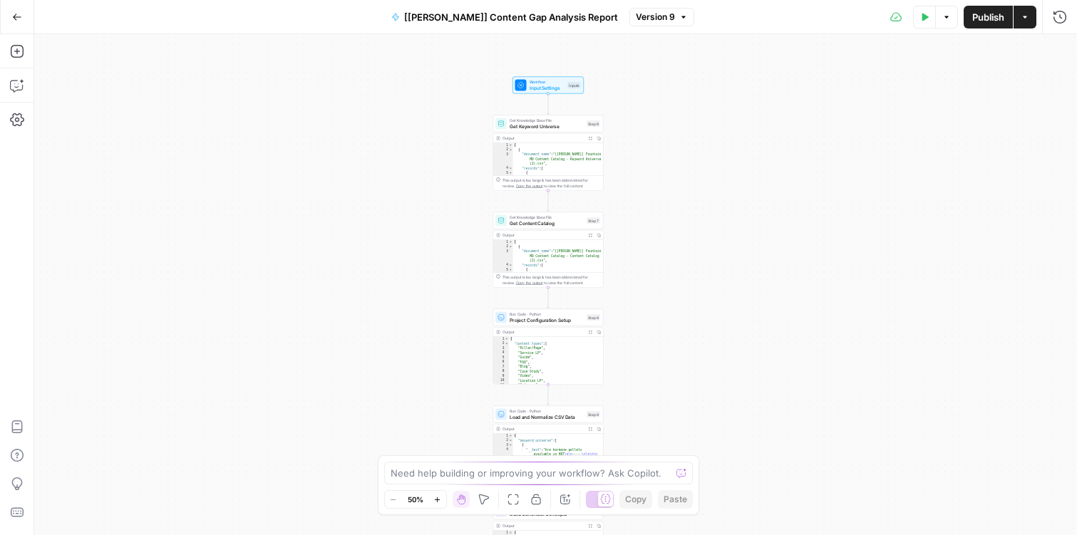
click at [521, 125] on span "Get Keyword Universe" at bounding box center [547, 126] width 74 height 7
type input "Fountain of You MD Content Catalog"
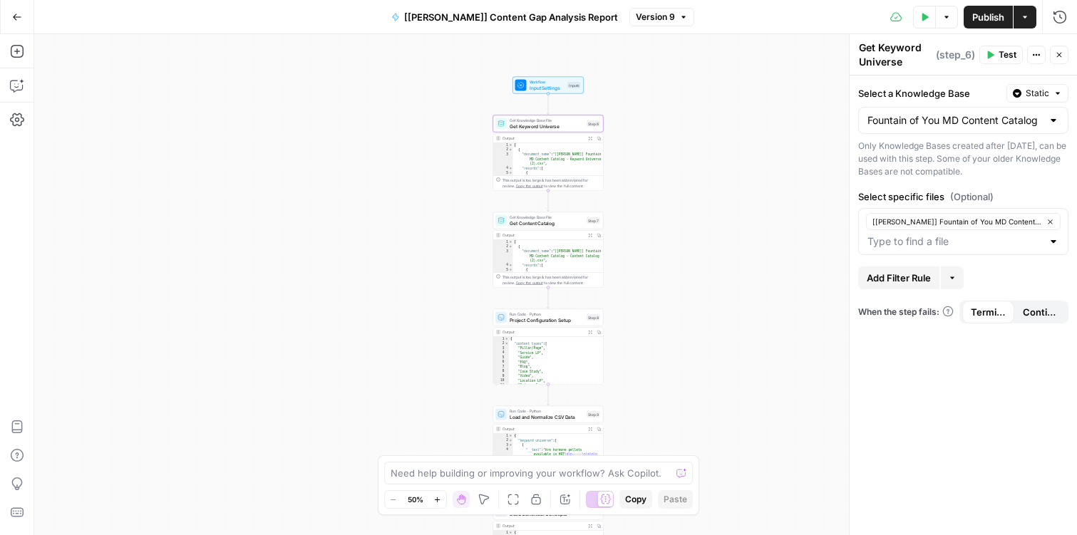
click at [441, 498] on button "Zoom In" at bounding box center [437, 499] width 17 height 17
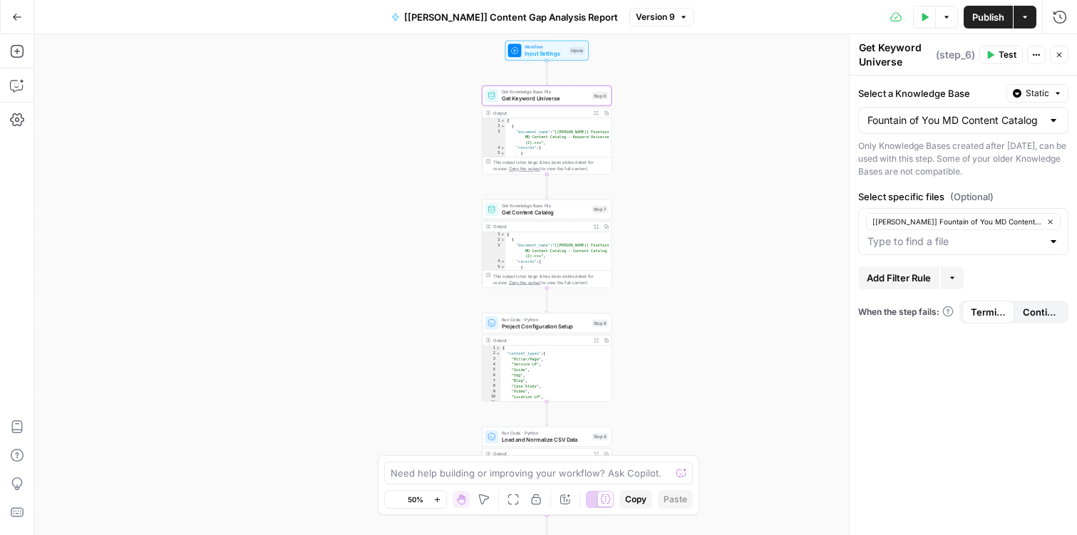
click at [441, 498] on button "Zoom In" at bounding box center [437, 499] width 17 height 17
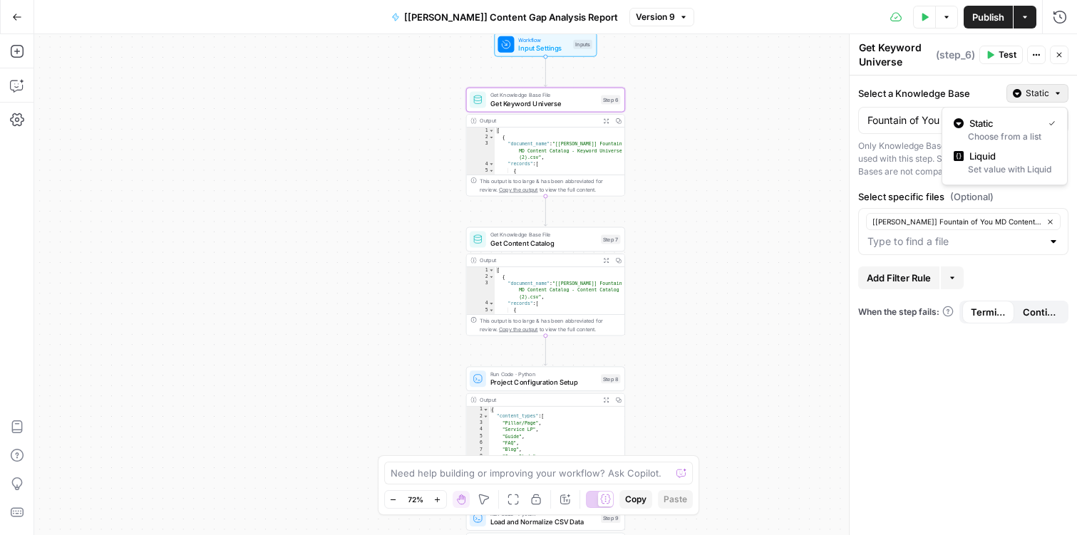
click at [1049, 91] on button "Static" at bounding box center [1037, 93] width 62 height 19
click at [1036, 167] on div "Set value with Liquid" at bounding box center [1005, 169] width 102 height 13
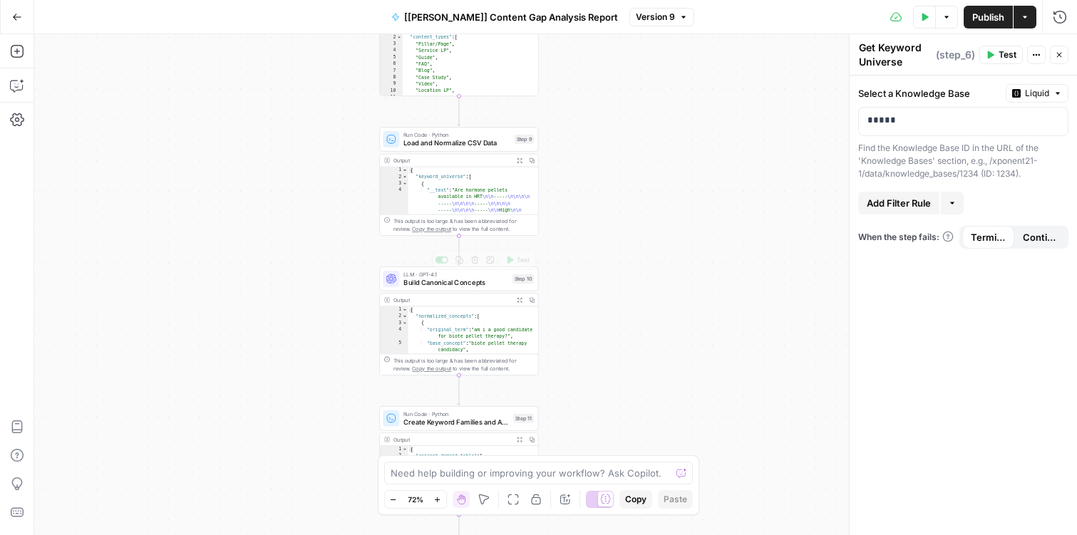
click at [455, 281] on span "Build Canonical Concepts" at bounding box center [455, 282] width 105 height 10
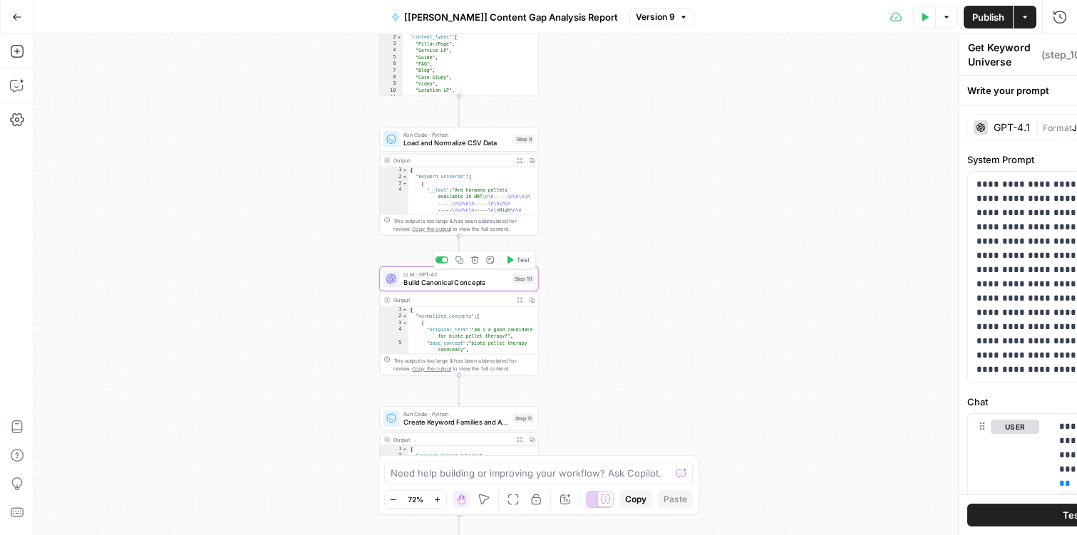
type textarea "Build Canonical Concepts"
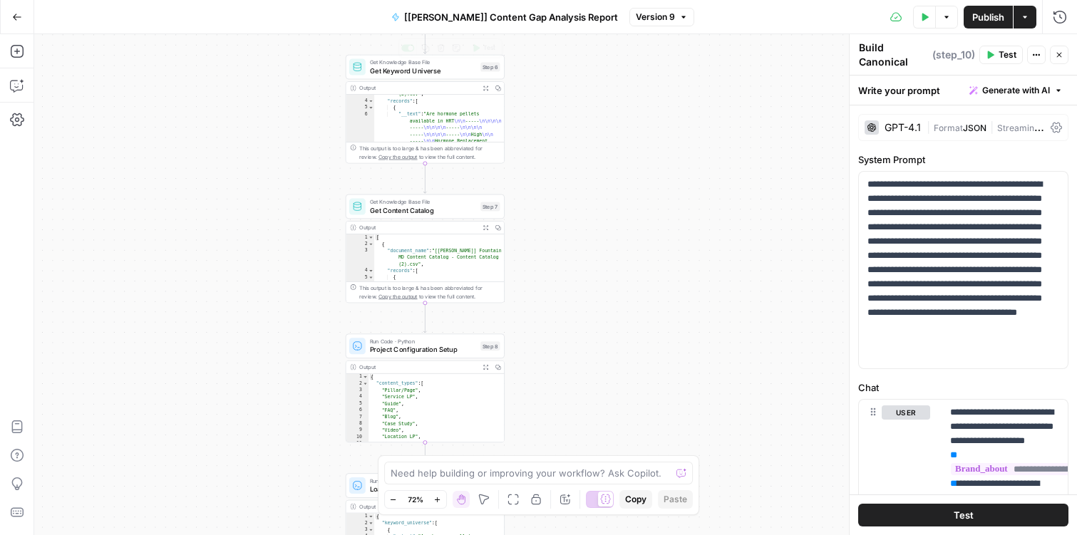
click at [401, 61] on span "Get Knowledge Base File" at bounding box center [423, 62] width 107 height 9
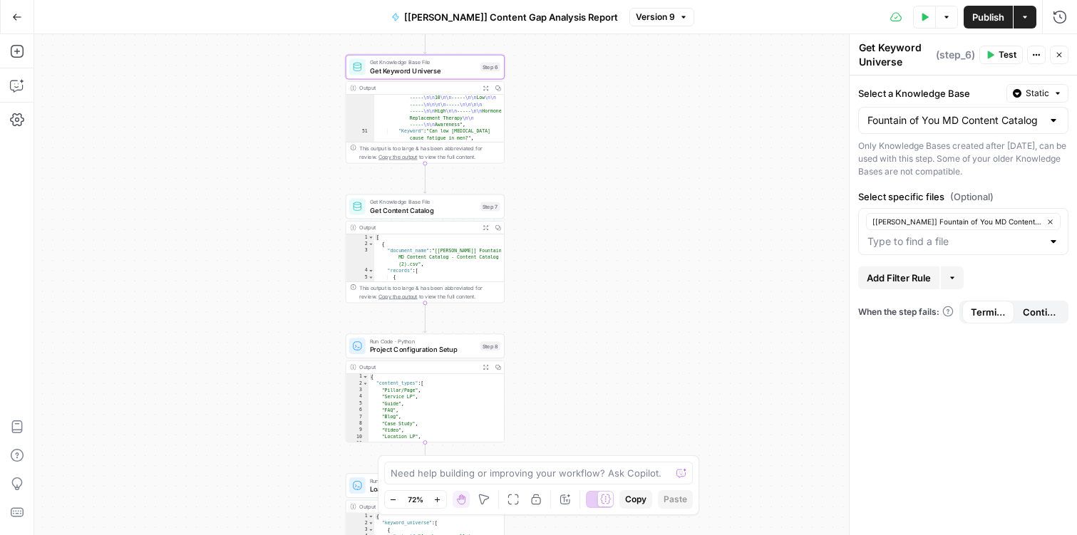
scroll to position [310, 0]
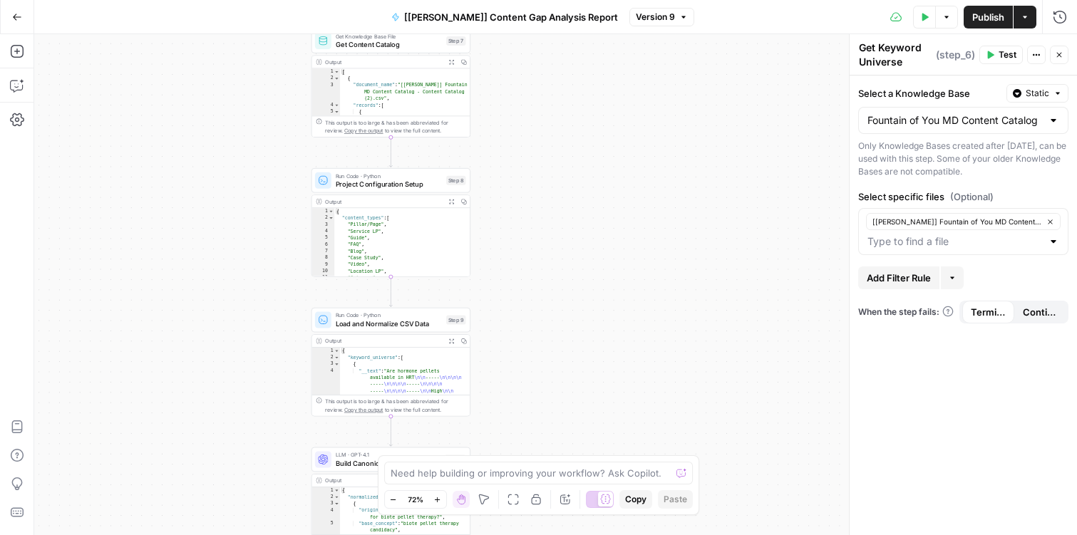
click at [392, 172] on span "Run Code · Python" at bounding box center [389, 176] width 107 height 9
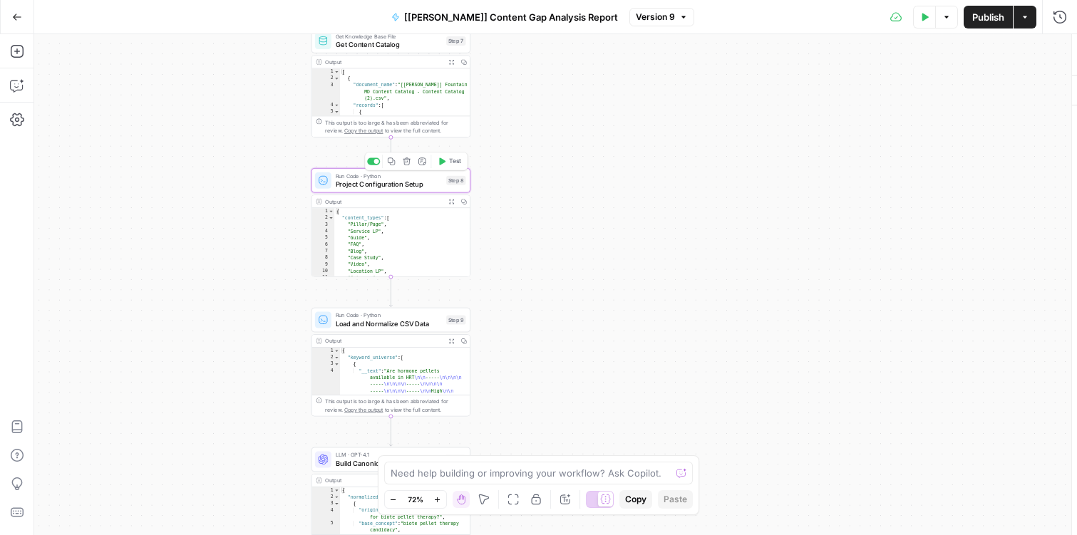
type textarea "Project Configuration Setup"
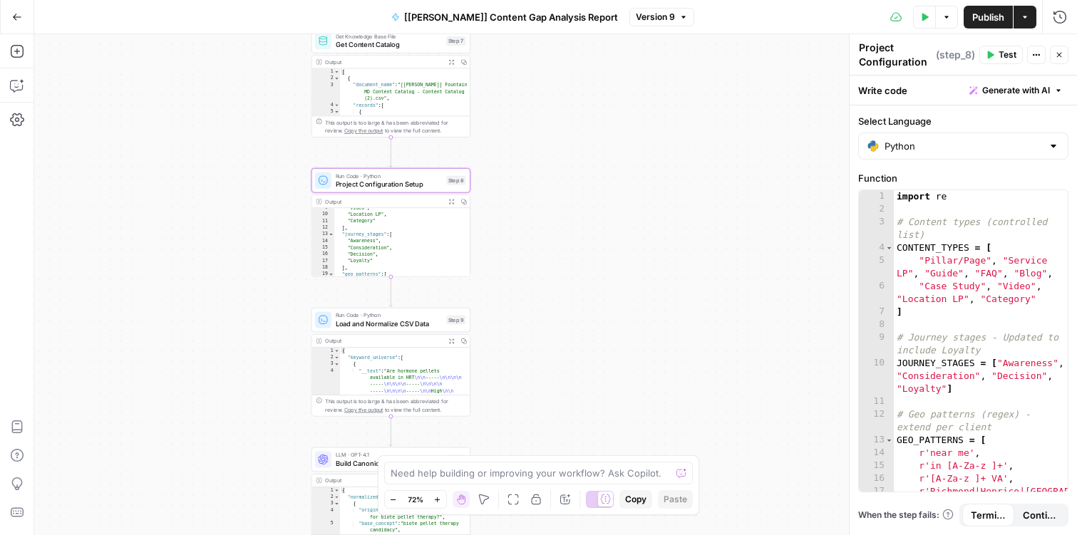
scroll to position [79, 0]
drag, startPoint x: 382, startPoint y: 260, endPoint x: 348, endPoint y: 244, distance: 37.6
click at [348, 244] on div ""Video" , "Location LP" , "Category" ] , "journey_stages" : [ "Awareness" , "Co…" at bounding box center [402, 246] width 136 height 83
click at [373, 262] on div ""Video" , "Location LP" , "Category" ] , "journey_stages" : [ "Awareness" , "Co…" at bounding box center [402, 246] width 136 height 83
type textarea "**********"
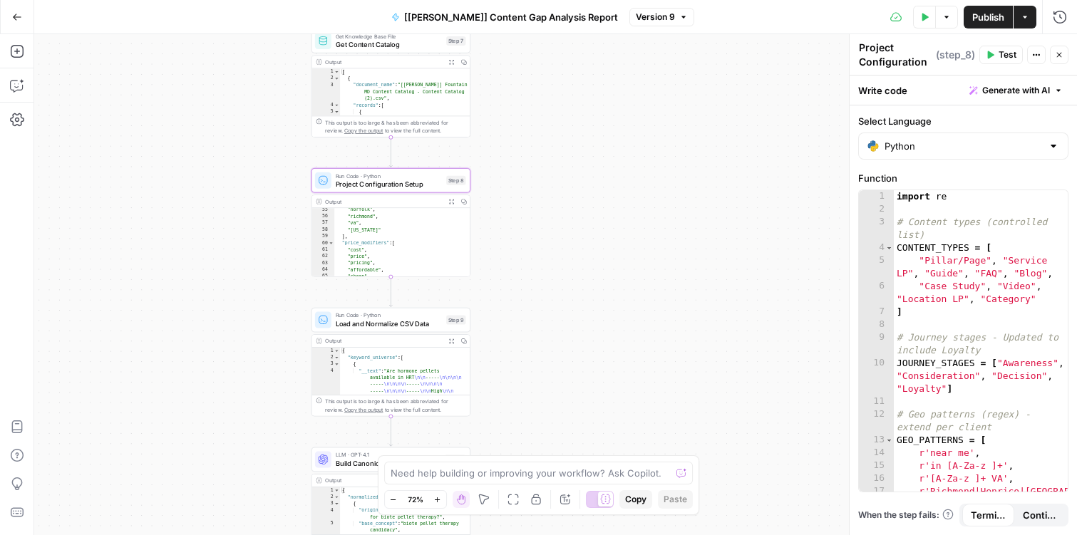
scroll to position [0, 0]
click at [378, 328] on span "Load and Normalize CSV Data" at bounding box center [389, 324] width 107 height 10
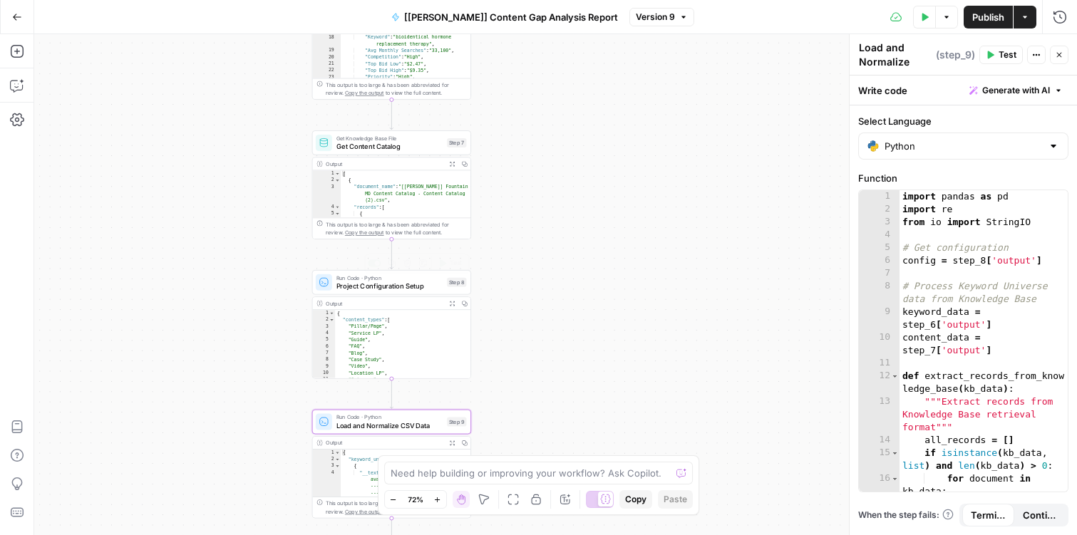
click at [375, 278] on span "Run Code · Python" at bounding box center [389, 278] width 107 height 9
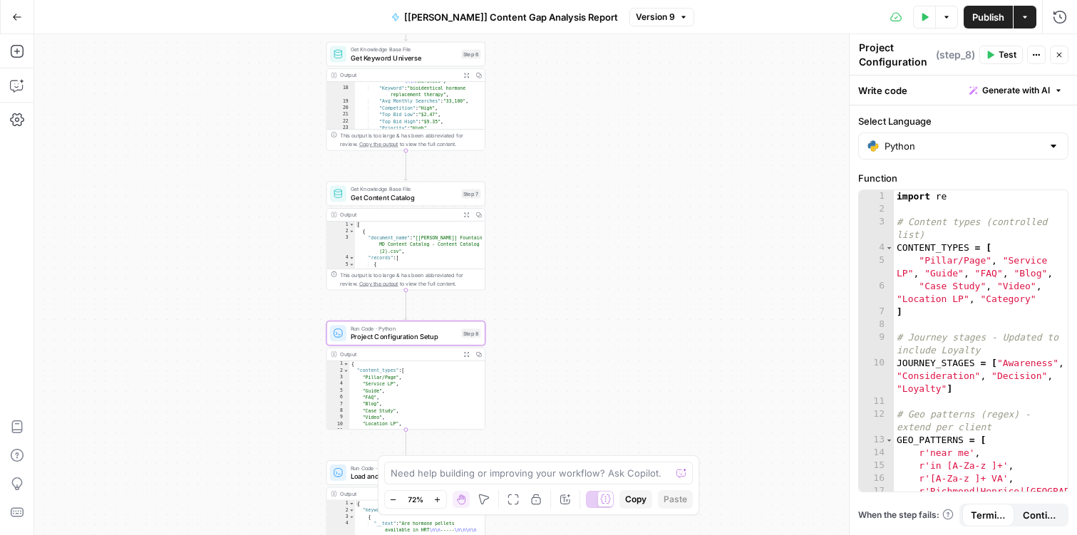
click at [382, 60] on span "Get Keyword Universe" at bounding box center [404, 58] width 107 height 10
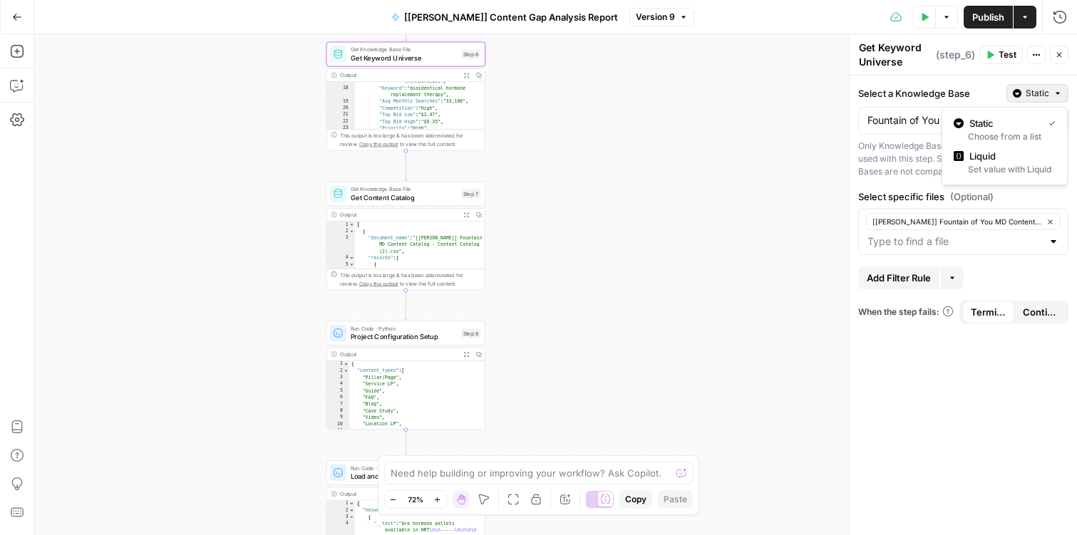
click at [1043, 96] on span "Static" at bounding box center [1038, 93] width 24 height 13
click at [982, 90] on label "Select a Knowledge Base" at bounding box center [929, 93] width 143 height 14
click at [982, 113] on input "Fountain of You MD Content Catalog" at bounding box center [954, 120] width 175 height 14
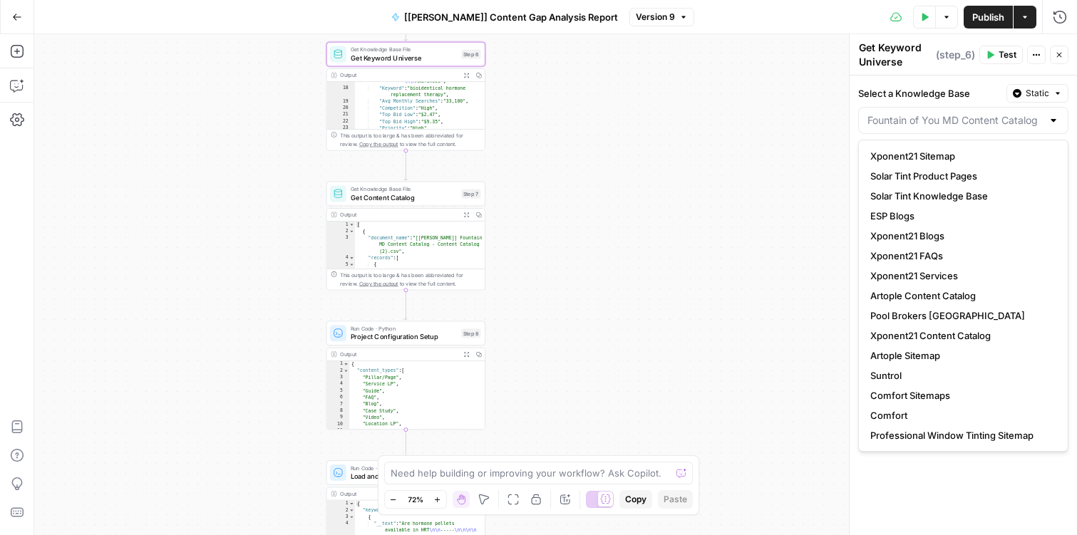
click at [635, 93] on div "Workflow Input Settings Inputs Get Knowledge Base File Get Keyword Universe Ste…" at bounding box center [555, 284] width 1043 height 501
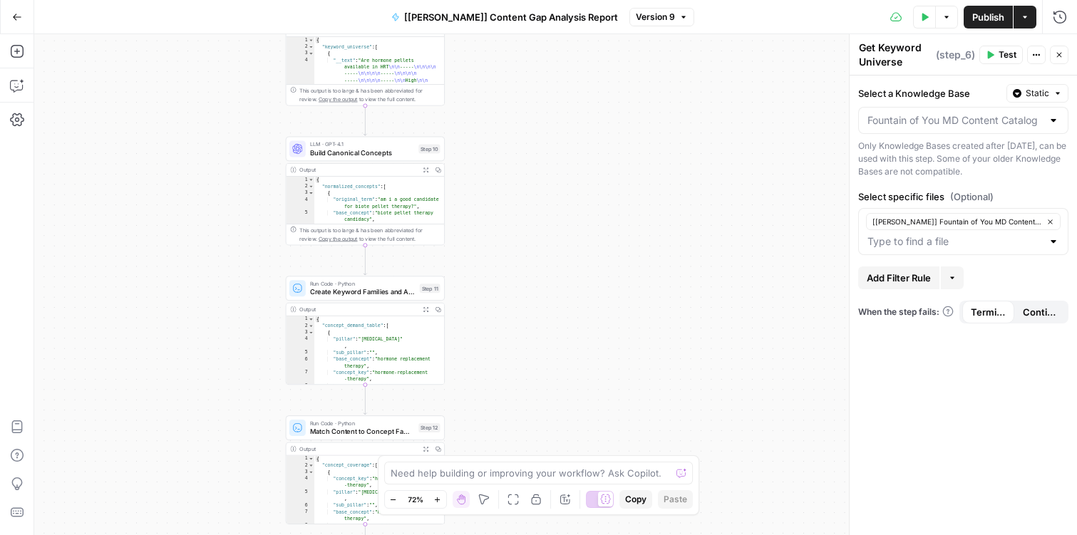
click at [354, 155] on span "Build Canonical Concepts" at bounding box center [362, 153] width 105 height 10
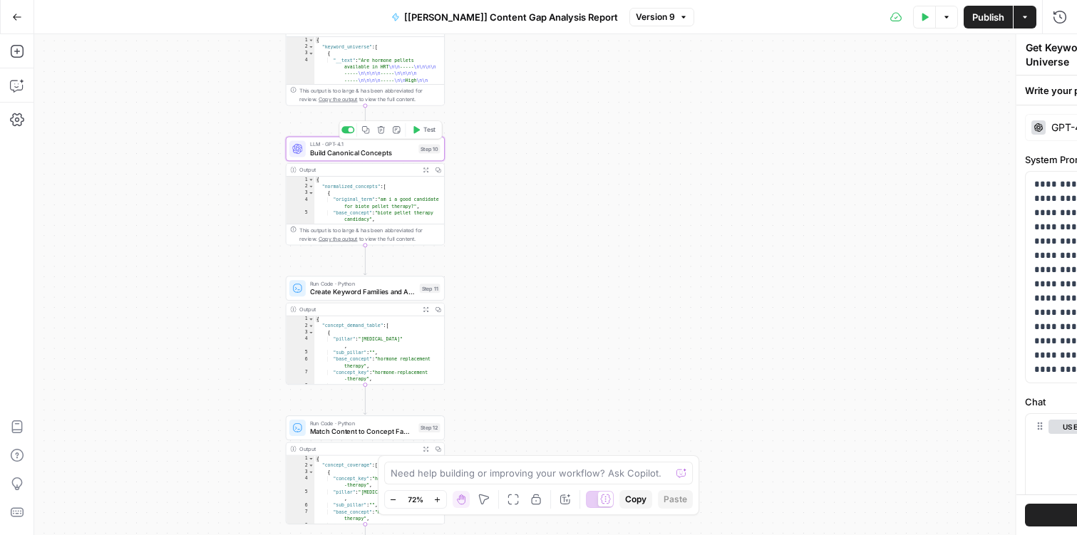
type textarea "Build Canonical Concepts"
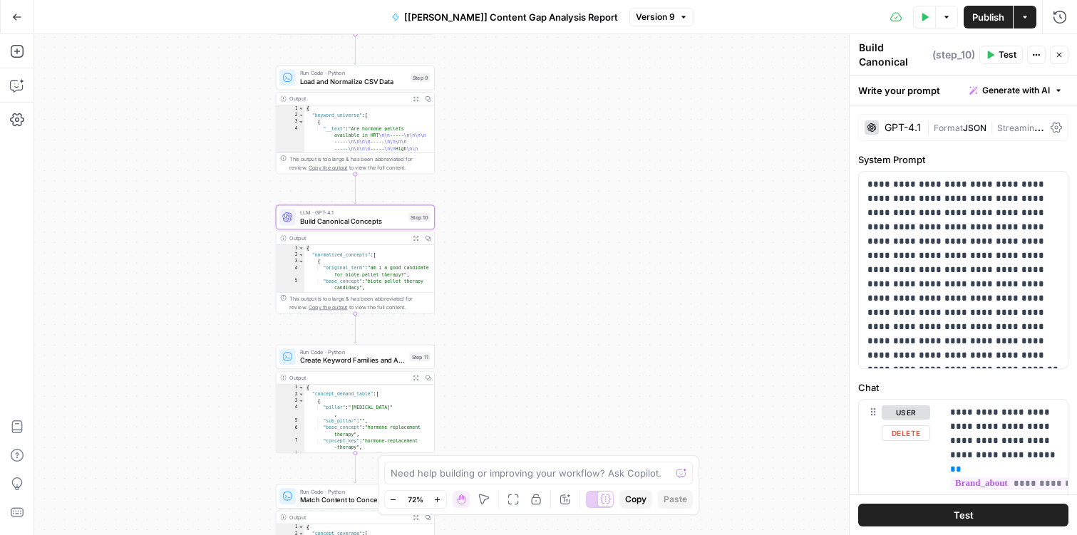
scroll to position [562, 0]
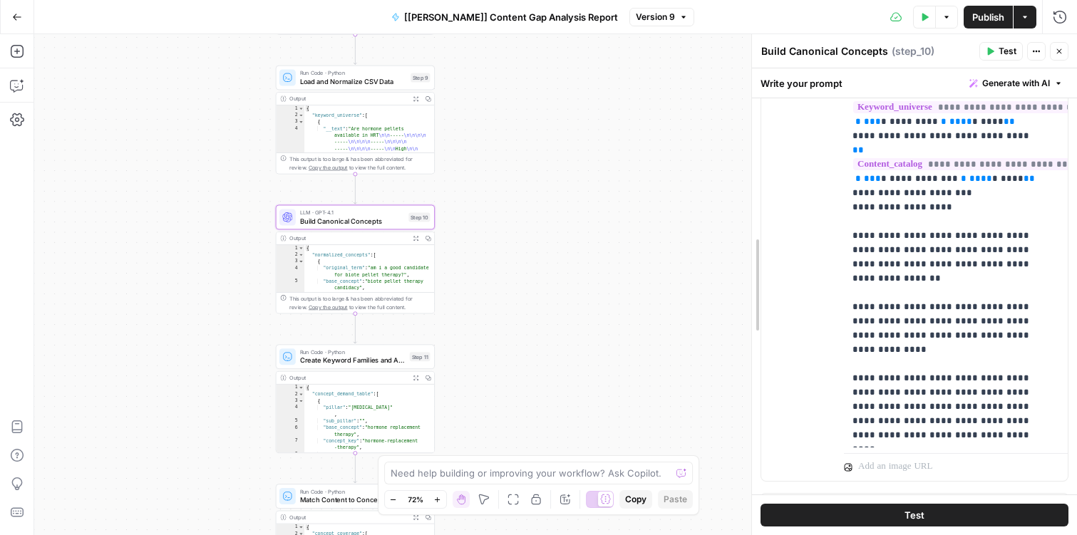
drag, startPoint x: 841, startPoint y: 353, endPoint x: 667, endPoint y: 338, distance: 174.6
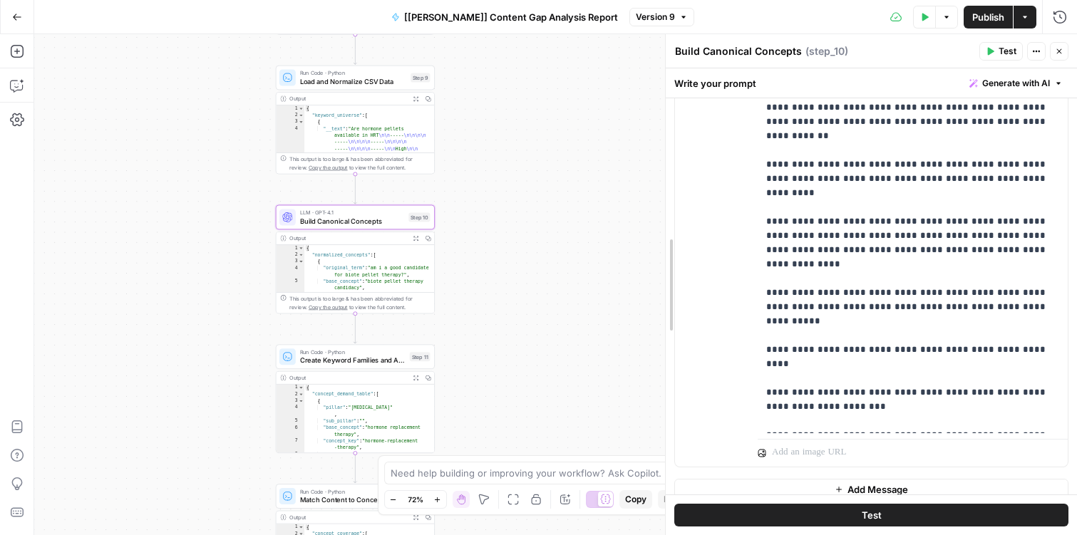
scroll to position [440, 0]
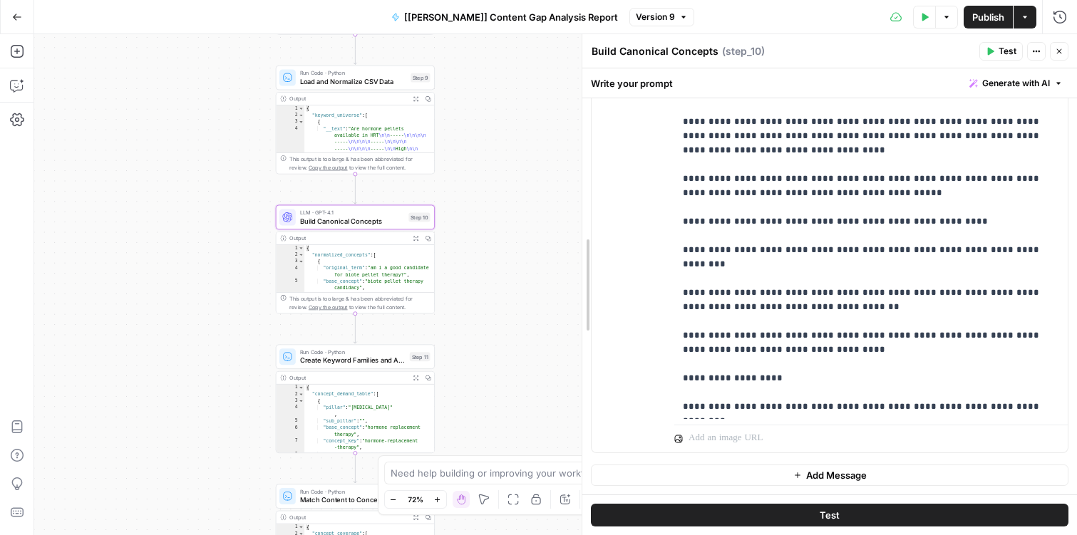
drag, startPoint x: 667, startPoint y: 338, endPoint x: 584, endPoint y: 331, distance: 83.7
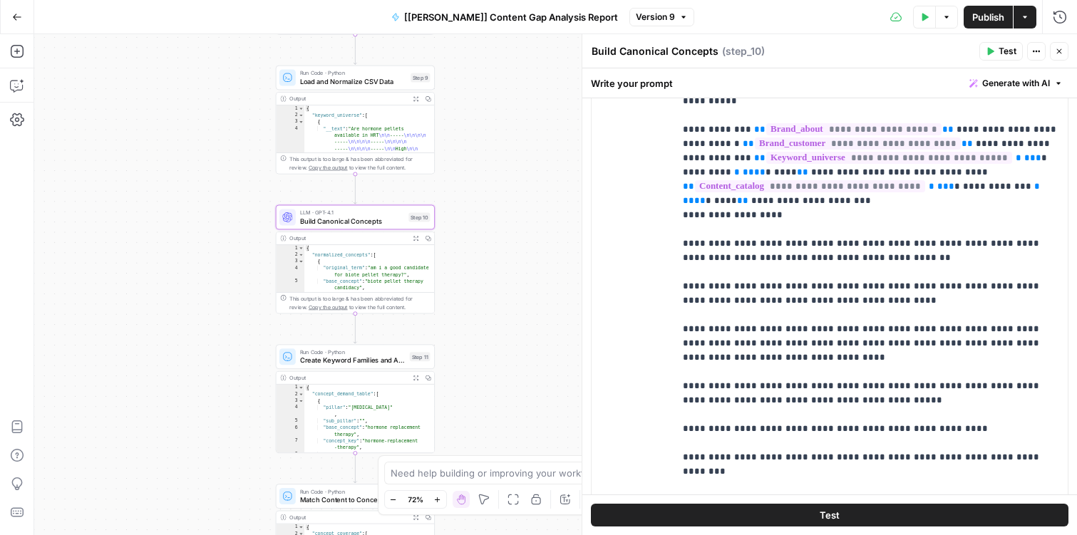
scroll to position [0, 0]
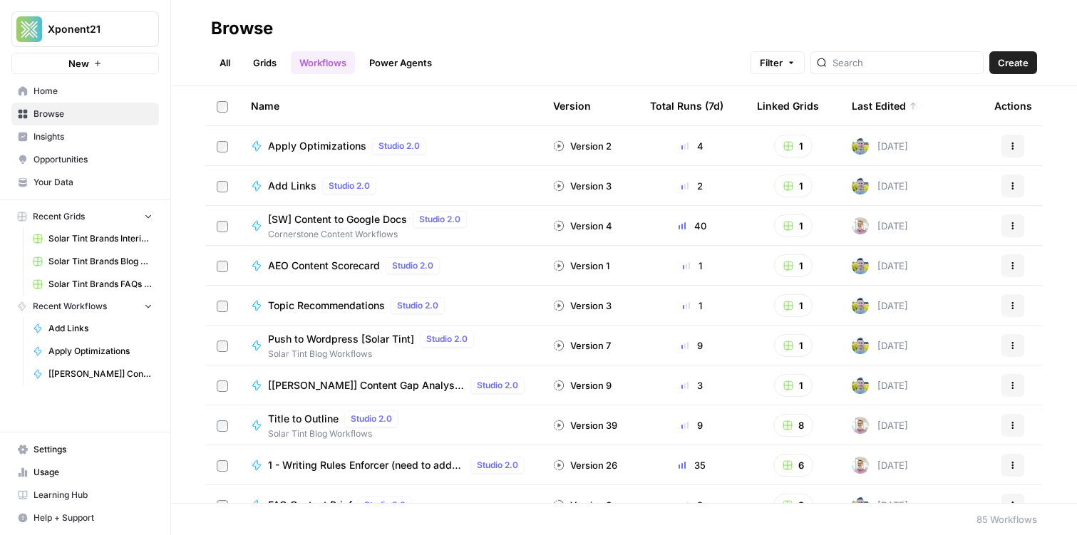
click at [341, 58] on link "Workflows" at bounding box center [323, 62] width 64 height 23
click at [310, 222] on span "[SW] Content to Google Docs" at bounding box center [337, 219] width 139 height 14
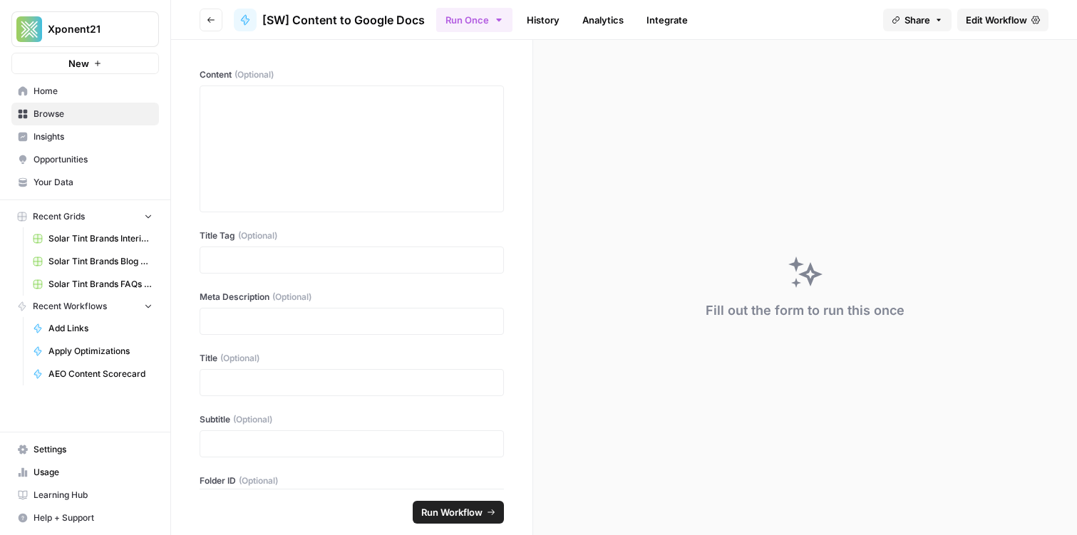
click at [942, 11] on button "Share" at bounding box center [917, 20] width 68 height 23
click at [986, 22] on span "Edit Workflow" at bounding box center [996, 20] width 61 height 14
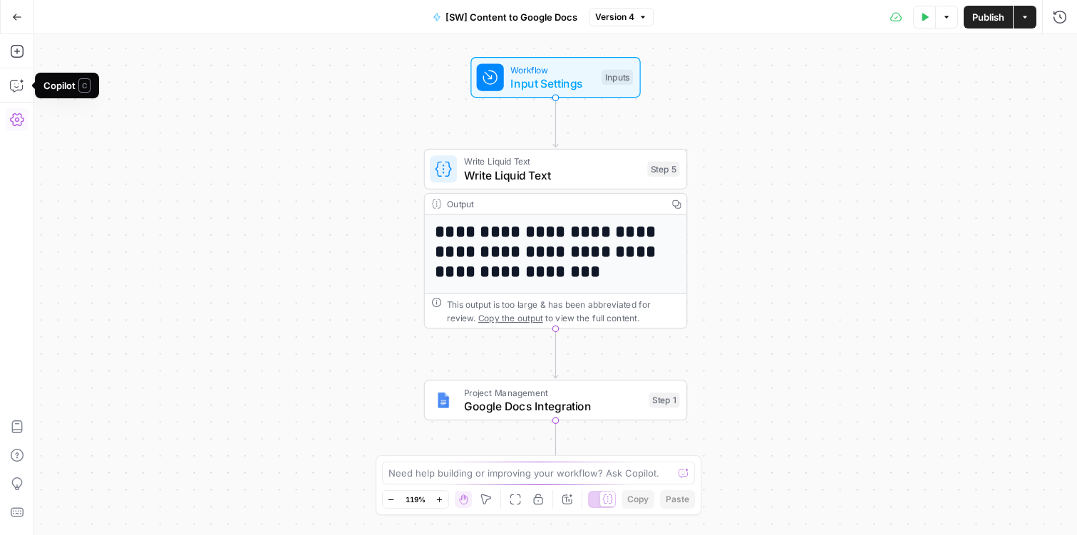
click at [20, 117] on icon "button" at bounding box center [17, 119] width 14 height 13
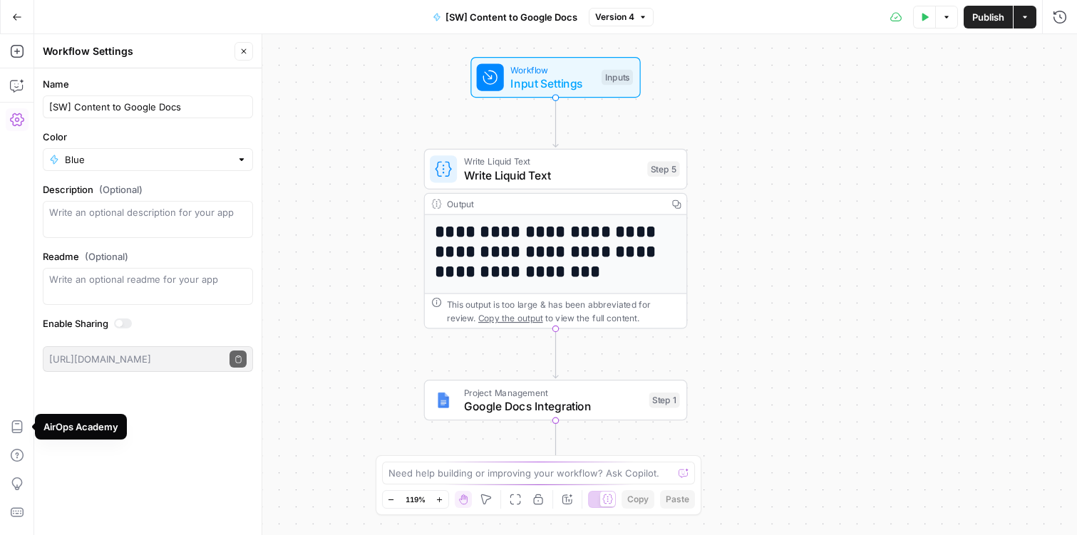
click at [19, 340] on div "Add Steps Copilot Settings AirOps Academy Help Give Feedback Shortcuts" at bounding box center [17, 284] width 34 height 501
click at [20, 87] on icon "button" at bounding box center [17, 85] width 14 height 14
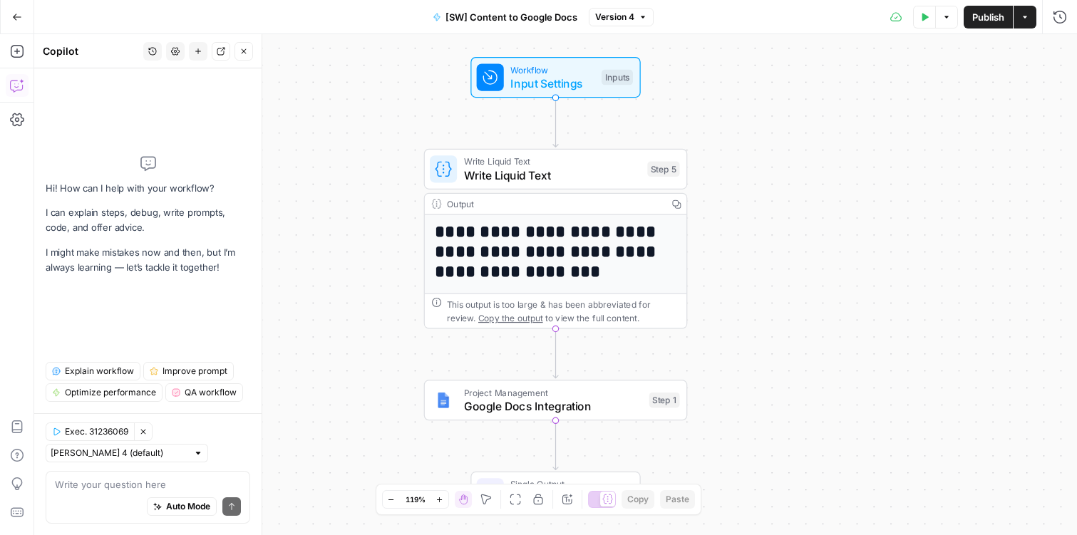
click at [666, 146] on div "**********" at bounding box center [555, 284] width 1043 height 501
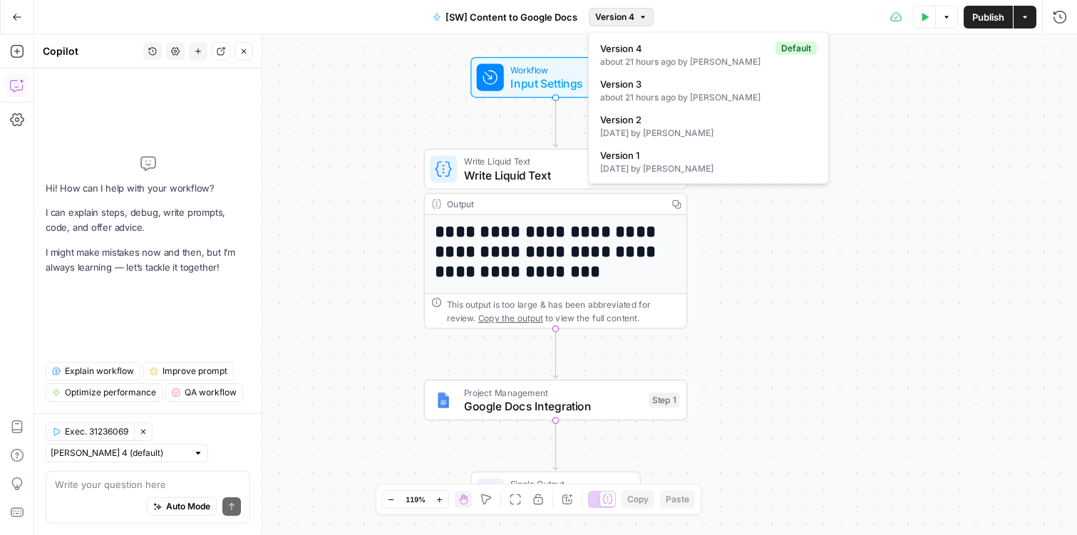
click at [644, 9] on button "Version 4" at bounding box center [621, 17] width 65 height 19
click at [946, 16] on icon "button" at bounding box center [946, 17] width 4 height 2
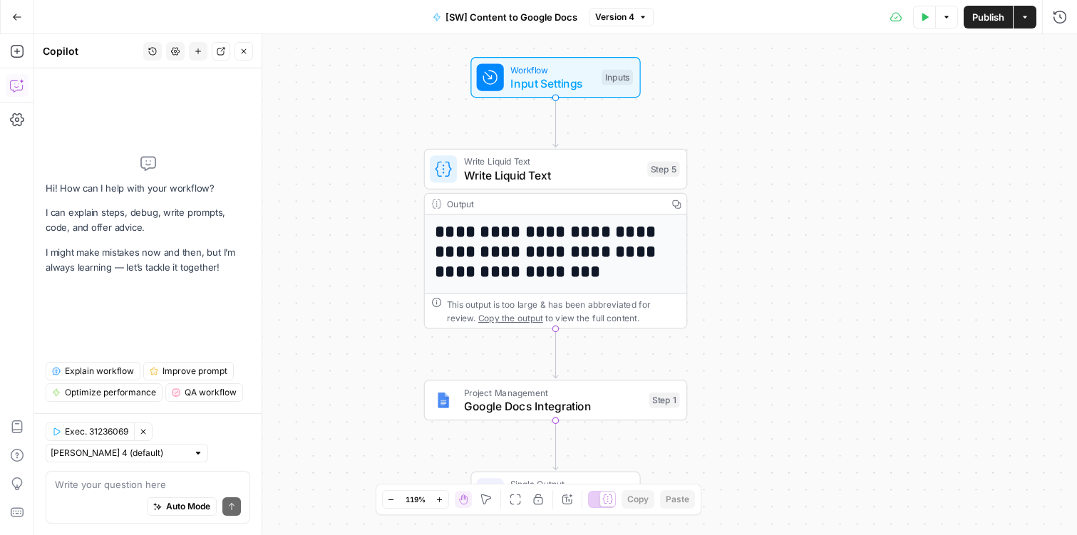
click at [363, 209] on div "**********" at bounding box center [555, 284] width 1043 height 501
click at [13, 11] on button "Go Back" at bounding box center [17, 17] width 26 height 26
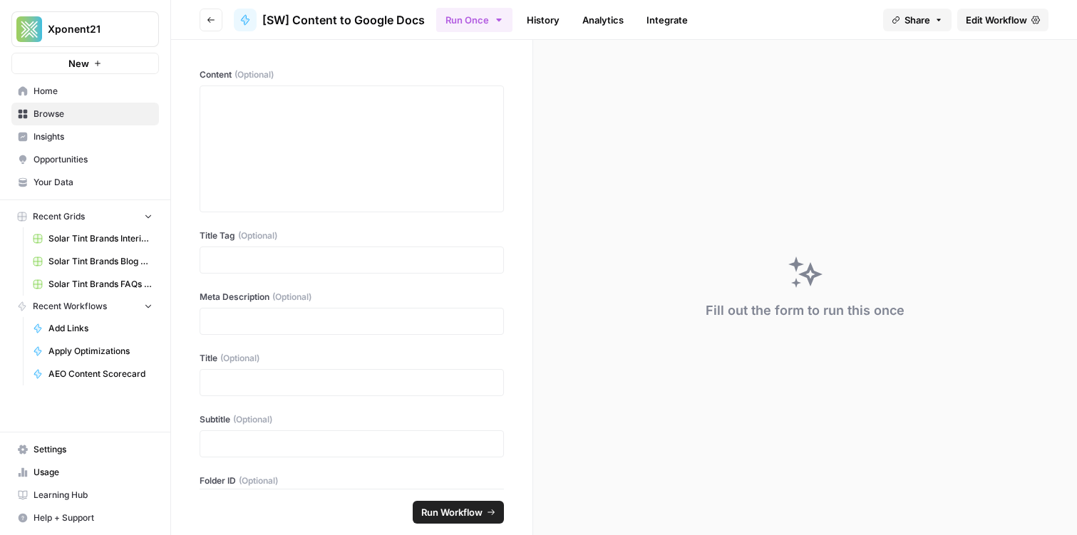
click at [73, 98] on link "Home" at bounding box center [85, 91] width 148 height 23
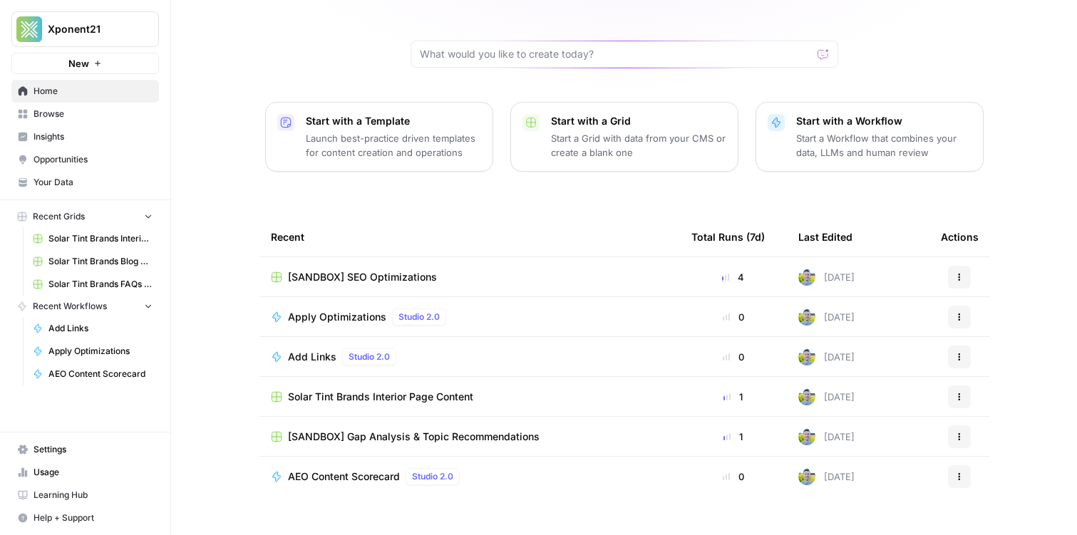
scroll to position [120, 0]
click at [411, 269] on span "[SANDBOX] SEO Optimizations" at bounding box center [362, 276] width 149 height 14
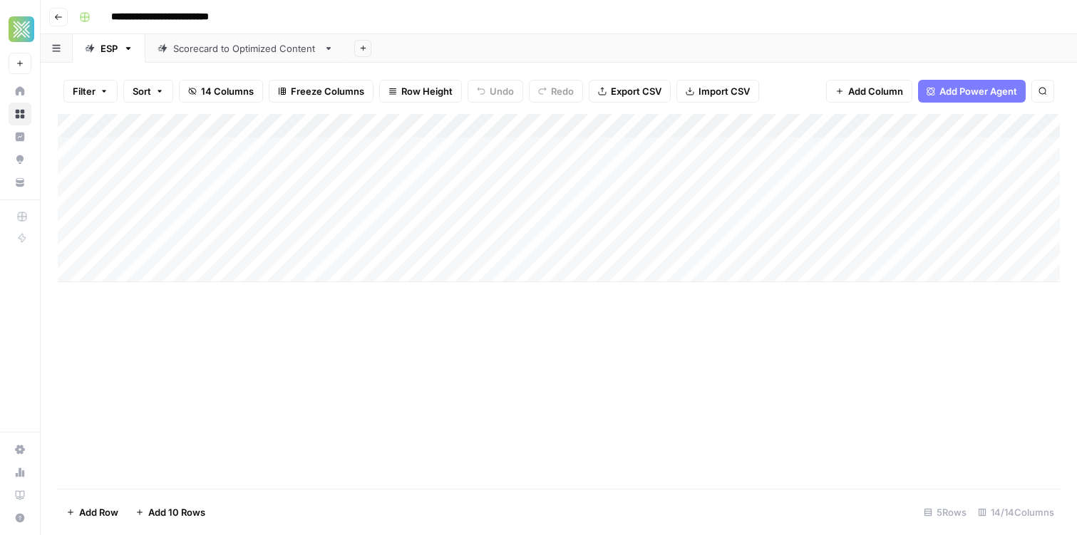
click at [593, 126] on div "Add Column" at bounding box center [559, 198] width 1002 height 168
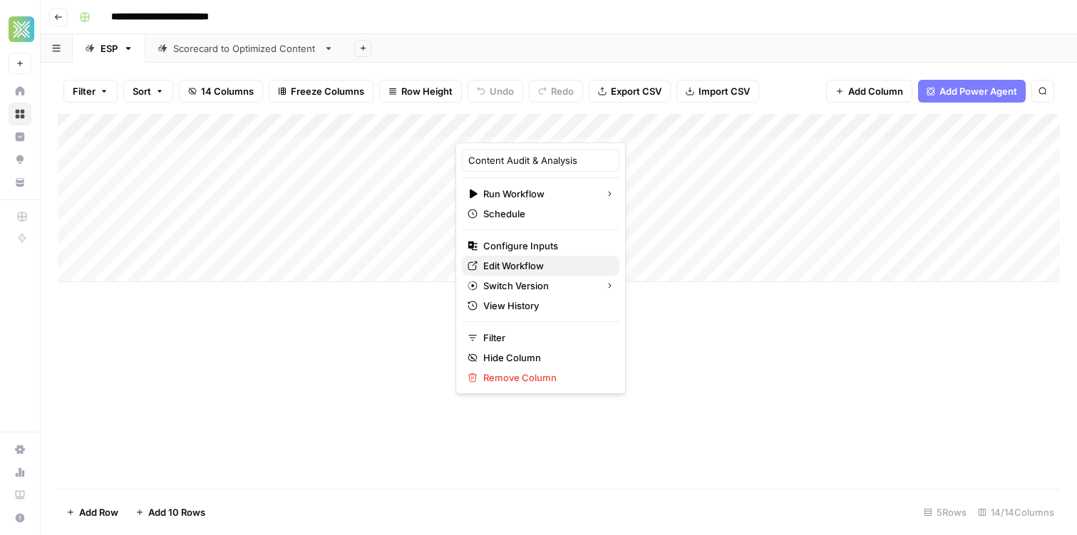
click at [547, 271] on span "Edit Workflow" at bounding box center [545, 266] width 125 height 14
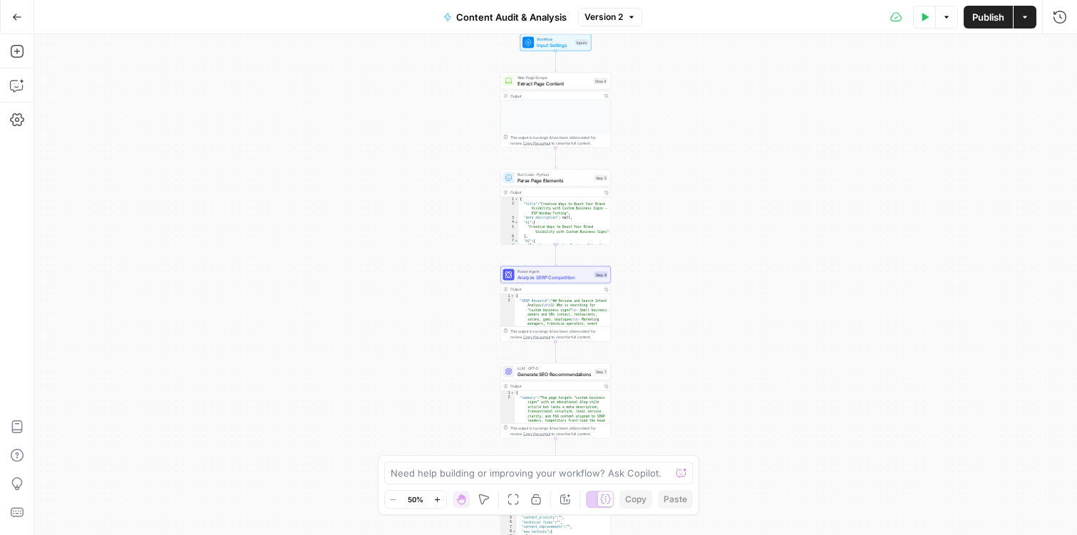
click at [11, 14] on button "Go Back" at bounding box center [17, 17] width 26 height 26
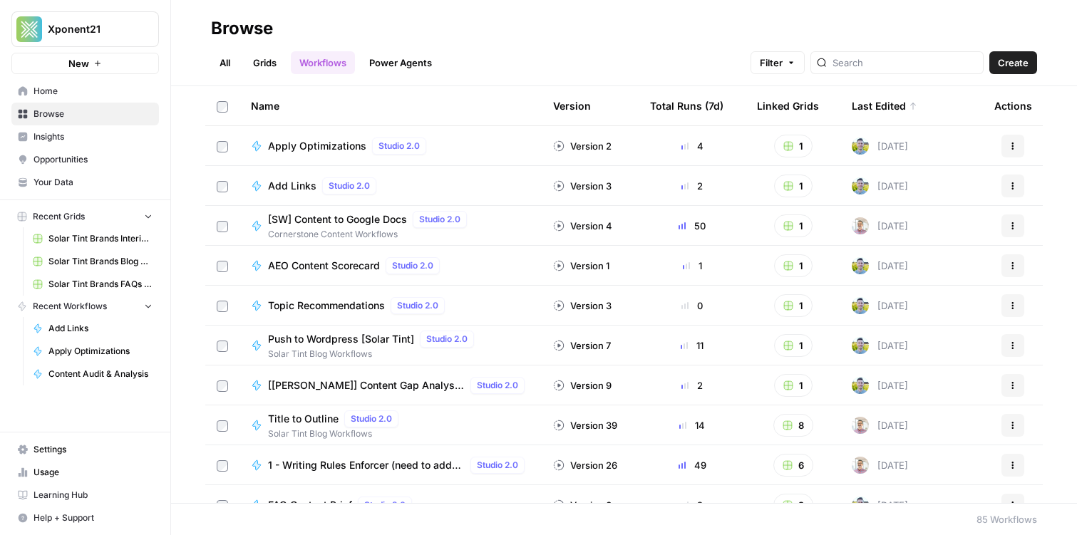
click at [472, 61] on div "All Grids Workflows Power Agents Filter Create" at bounding box center [624, 57] width 826 height 34
click at [330, 70] on link "Workflows" at bounding box center [323, 62] width 64 height 23
